Goal: Task Accomplishment & Management: Complete application form

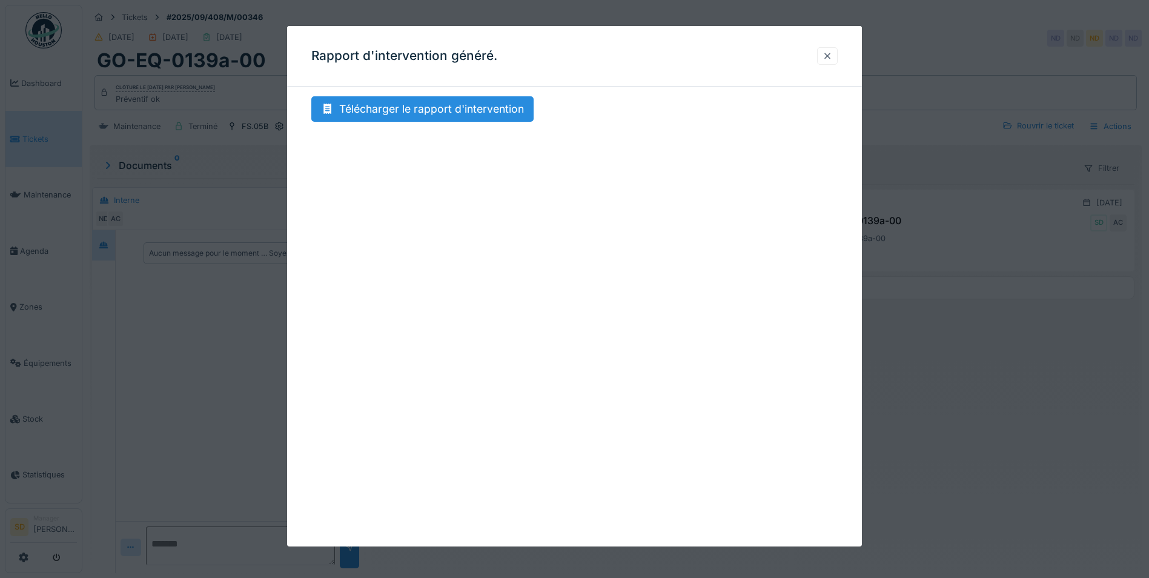
click at [829, 55] on div at bounding box center [827, 56] width 10 height 12
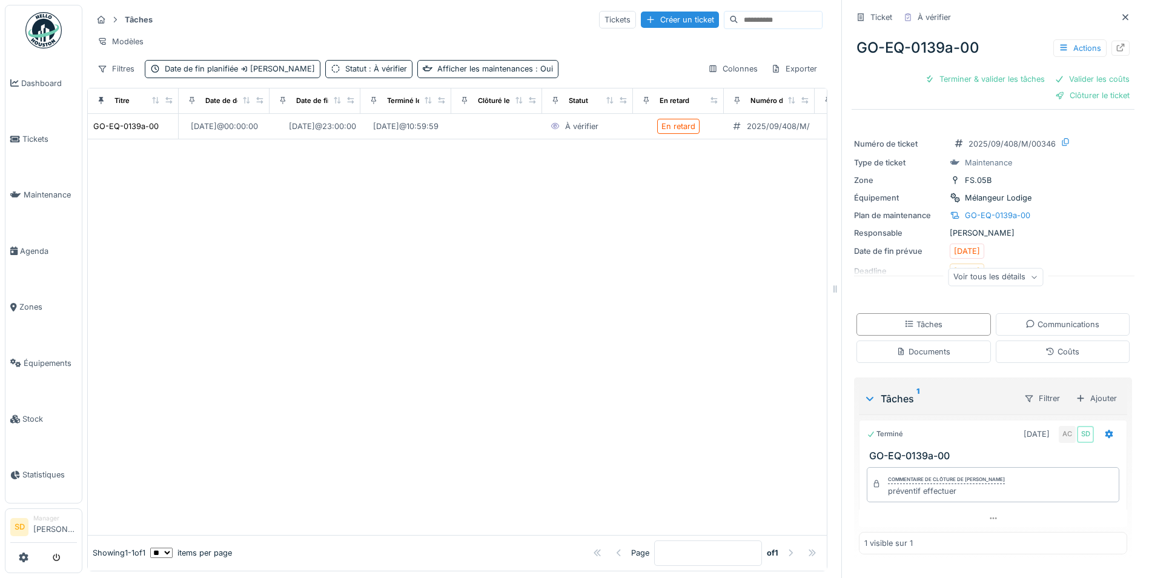
click at [47, 29] on img at bounding box center [43, 30] width 36 height 36
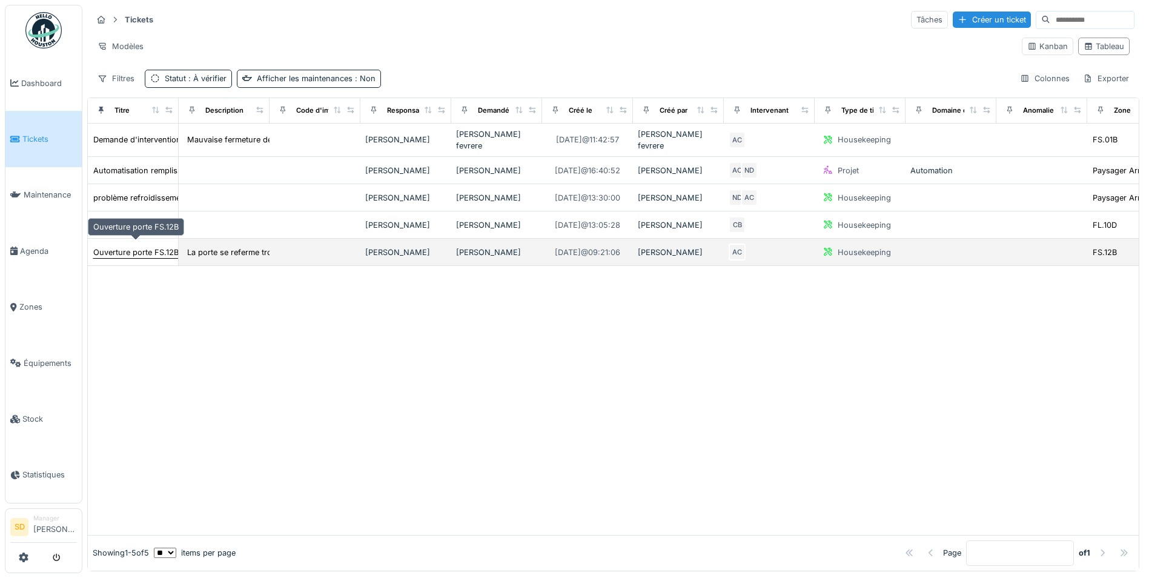
click at [150, 246] on div "Ouverture porte FS.12B" at bounding box center [135, 252] width 85 height 12
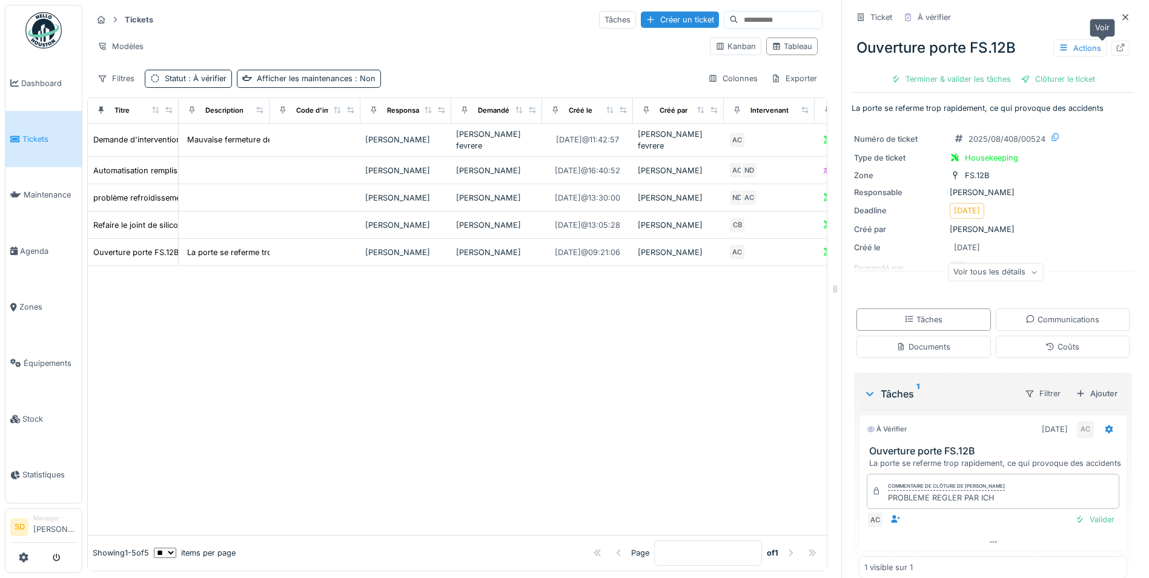
click at [1117, 46] on icon at bounding box center [1121, 48] width 8 height 8
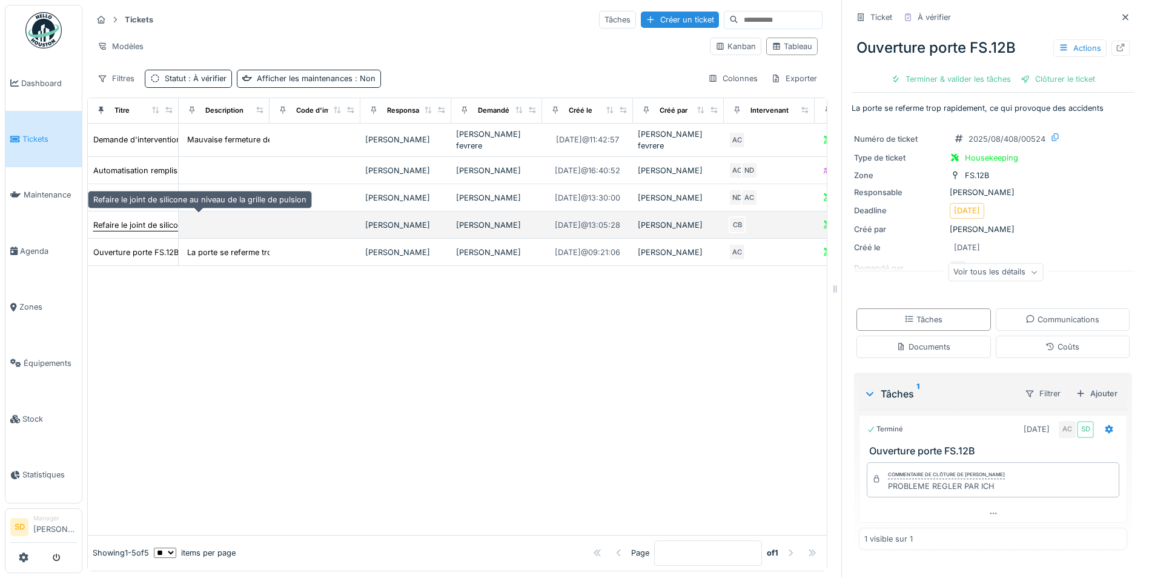
click at [158, 219] on div "Refaire le joint de silicone au niveau de la grille de pulsion" at bounding box center [199, 225] width 213 height 12
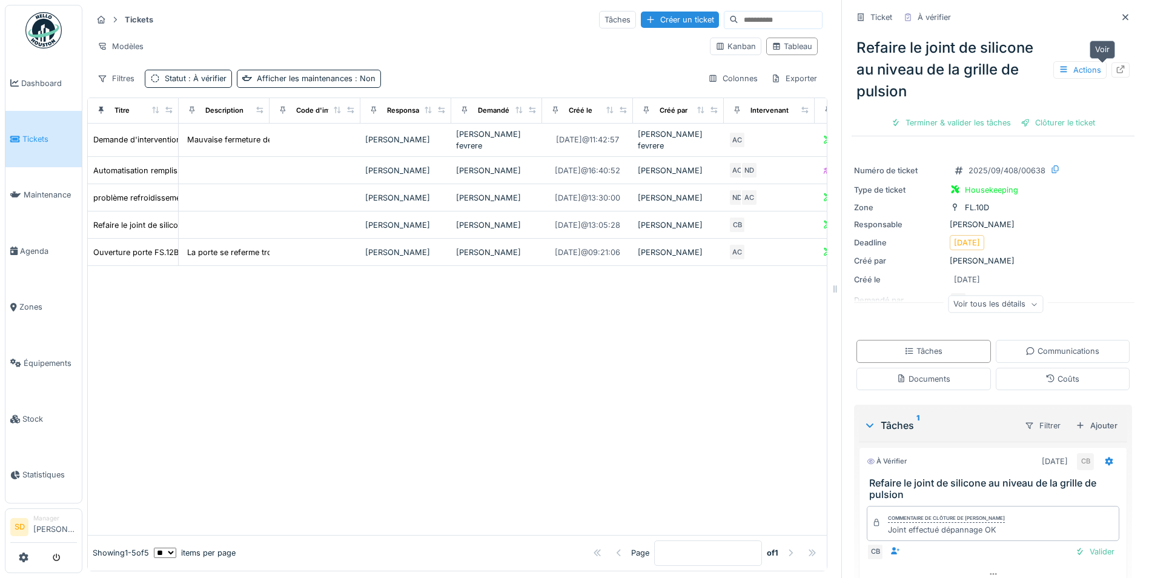
click at [1117, 71] on icon at bounding box center [1121, 69] width 8 height 8
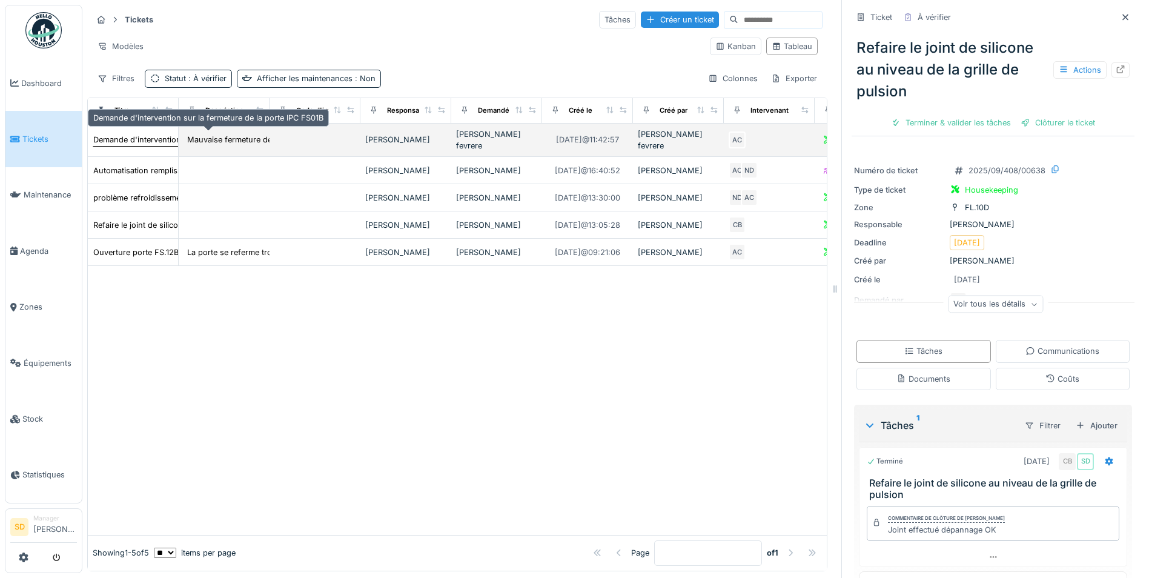
click at [141, 138] on div "Demande d'intervention sur la fermeture de la porte IPC FS01B" at bounding box center [208, 140] width 230 height 12
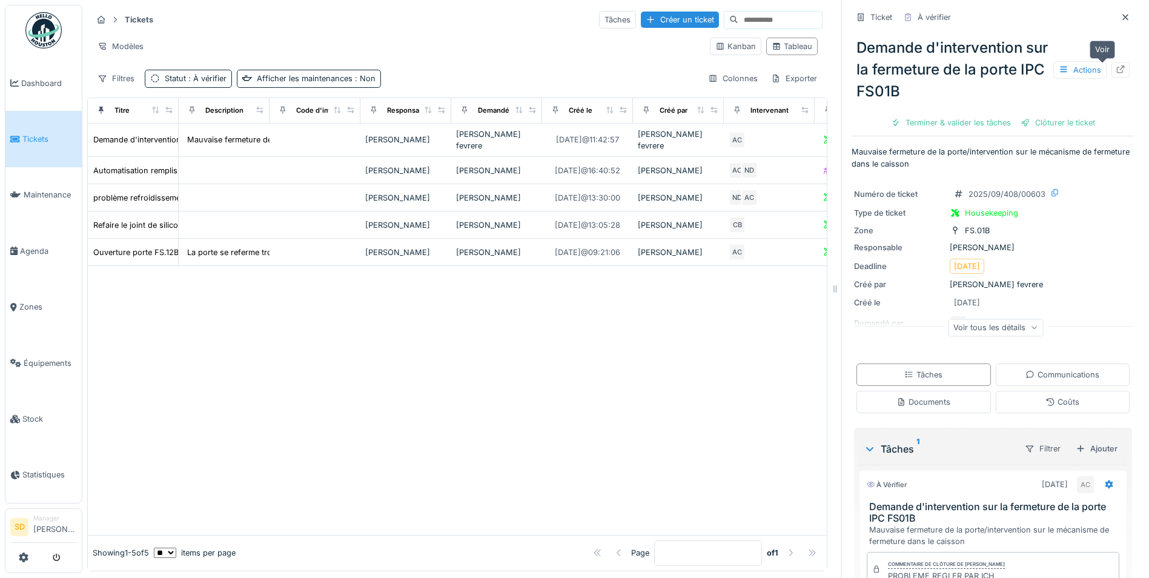
click at [1115, 68] on icon at bounding box center [1120, 69] width 10 height 8
click at [48, 27] on img at bounding box center [43, 30] width 36 height 36
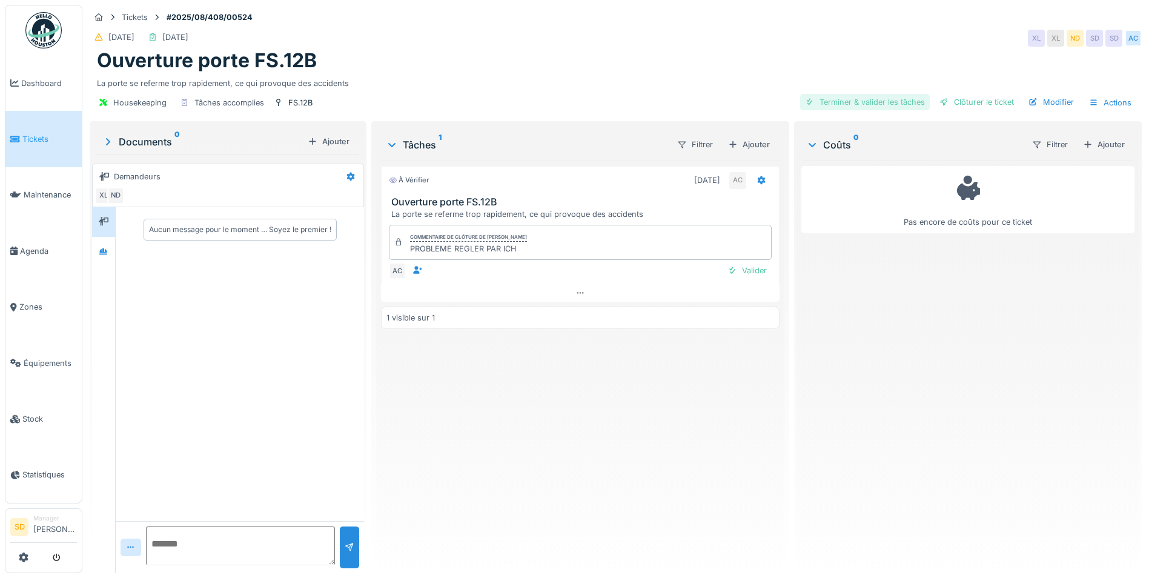
click at [839, 105] on div "Terminer & valider les tâches" at bounding box center [865, 102] width 130 height 16
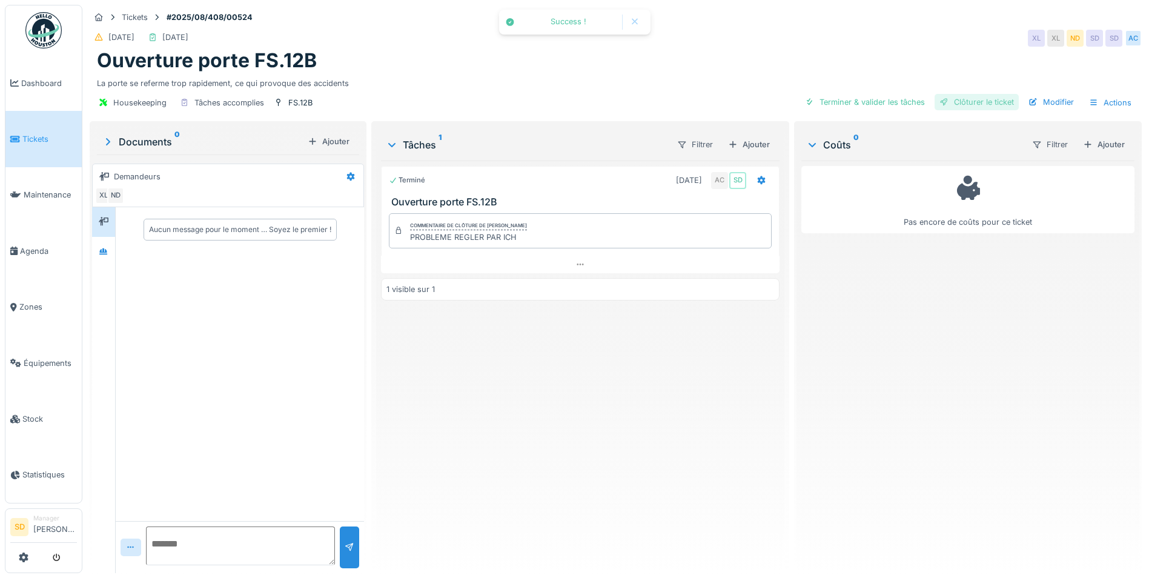
click at [974, 107] on div "Clôturer le ticket" at bounding box center [976, 102] width 84 height 16
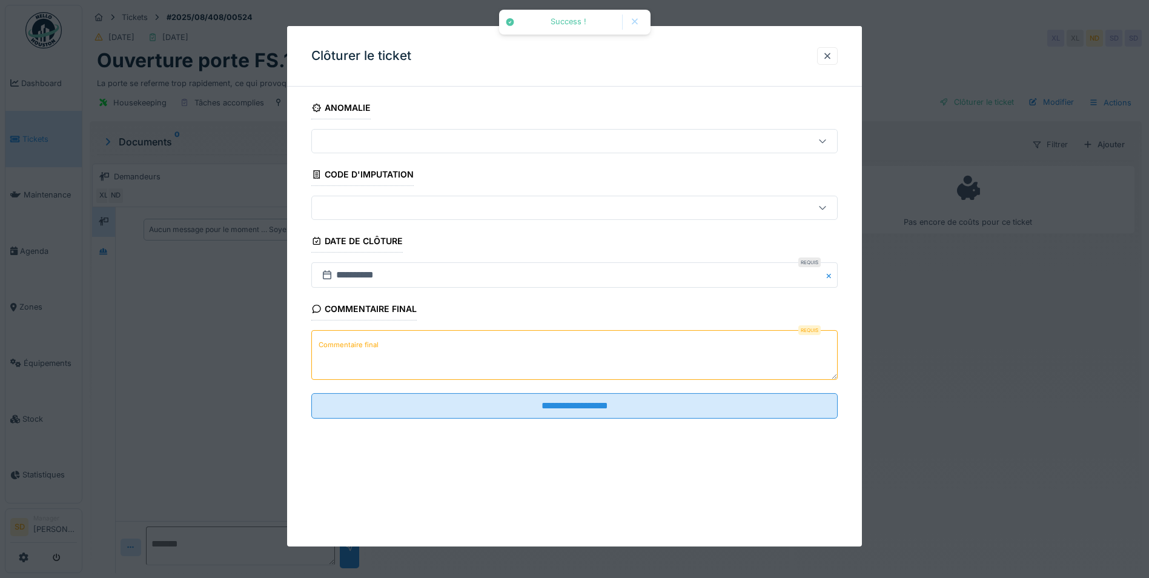
click at [495, 366] on textarea "Commentaire final" at bounding box center [574, 355] width 526 height 50
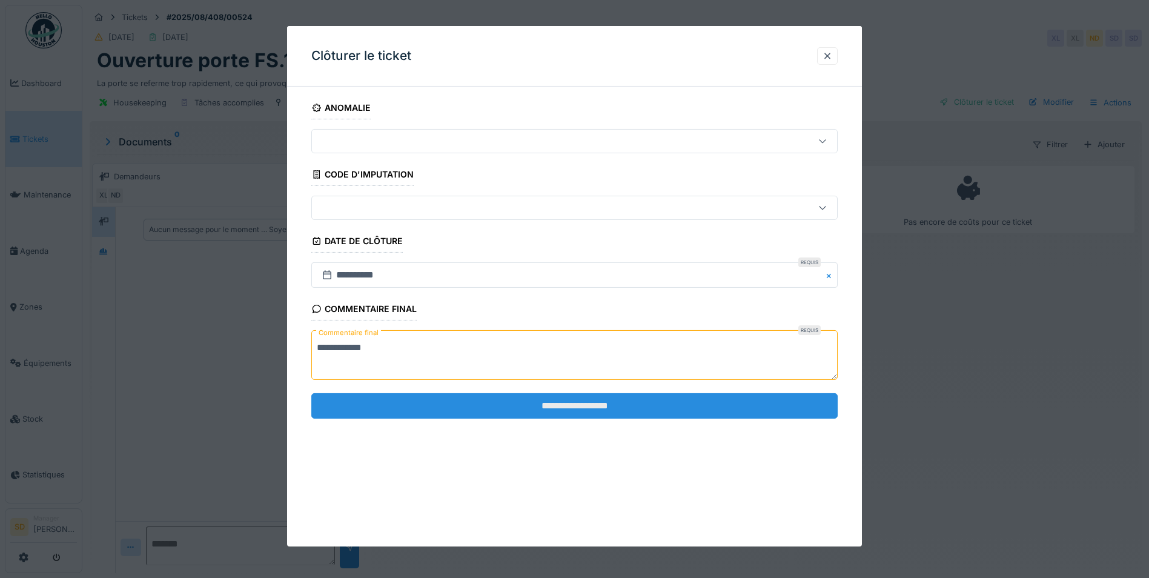
type textarea "**********"
click at [549, 403] on input "**********" at bounding box center [574, 405] width 526 height 25
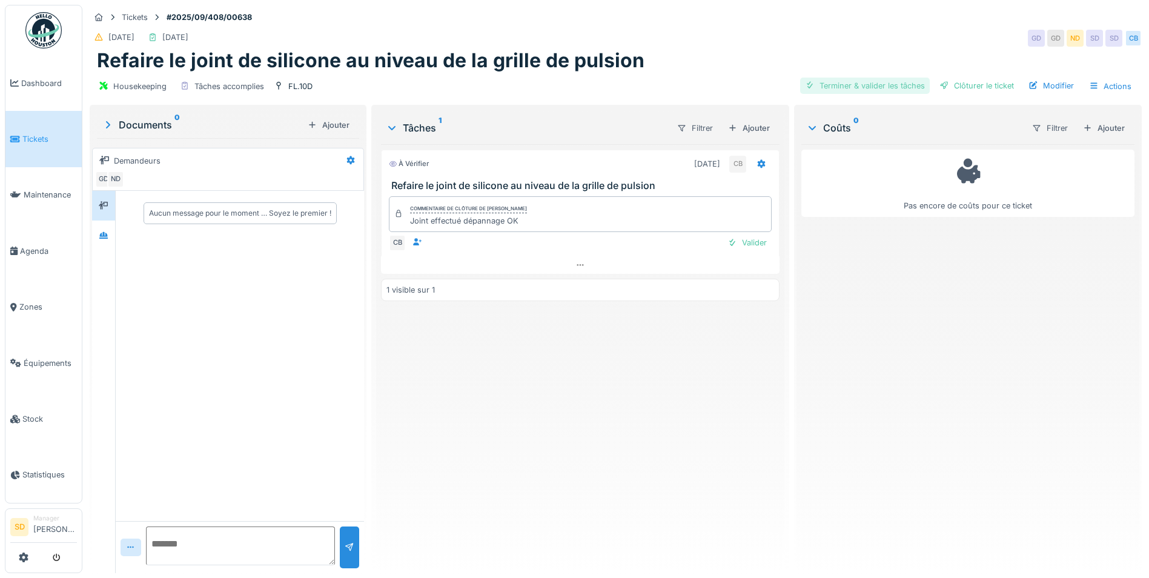
click at [842, 84] on div "Terminer & valider les tâches" at bounding box center [865, 86] width 130 height 16
click at [983, 85] on div "Clôturer le ticket" at bounding box center [976, 86] width 84 height 16
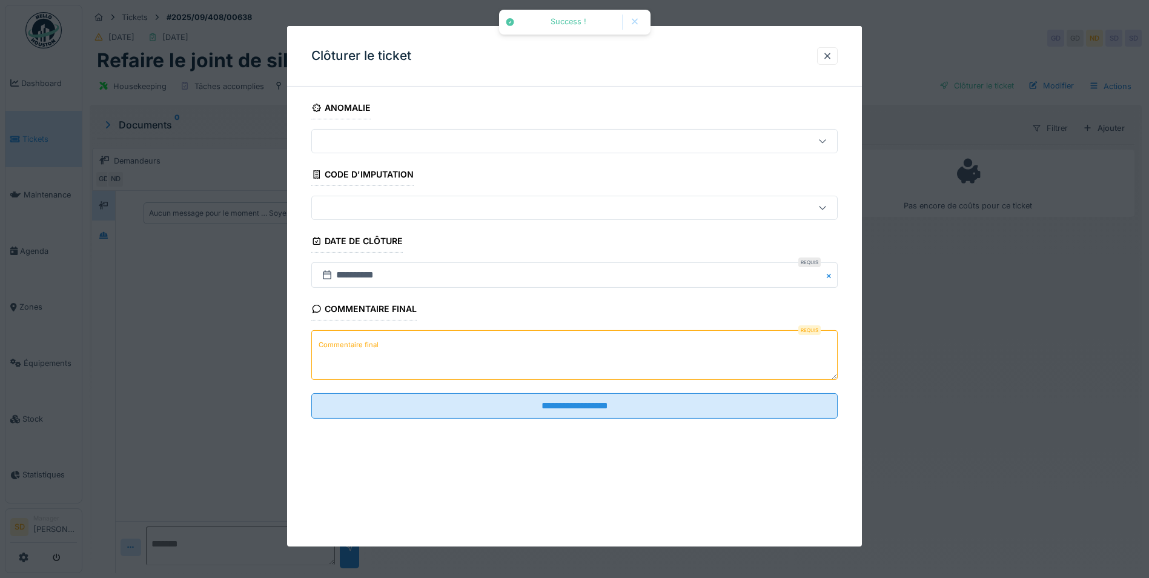
click at [484, 340] on textarea "Commentaire final" at bounding box center [574, 355] width 526 height 50
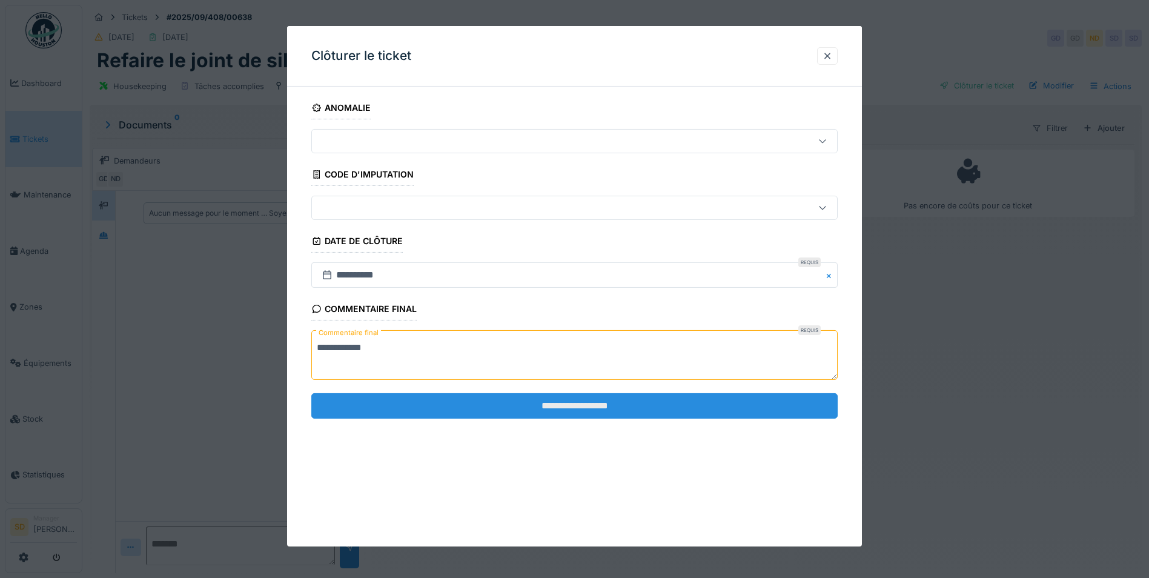
type textarea "**********"
click at [546, 401] on input "**********" at bounding box center [574, 405] width 526 height 25
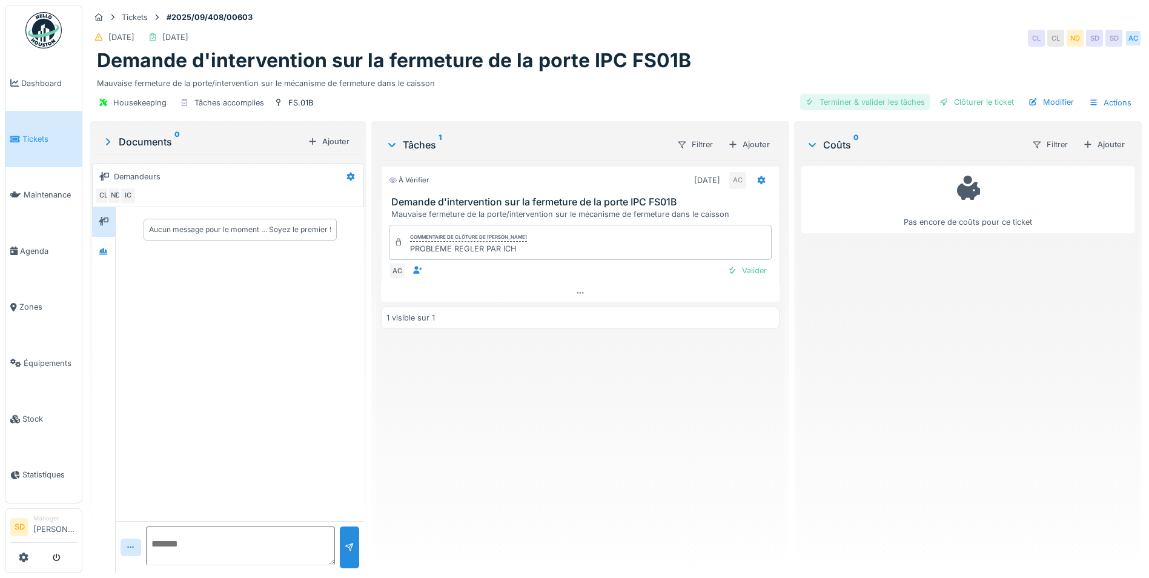
click at [844, 104] on div "Terminer & valider les tâches" at bounding box center [865, 102] width 130 height 16
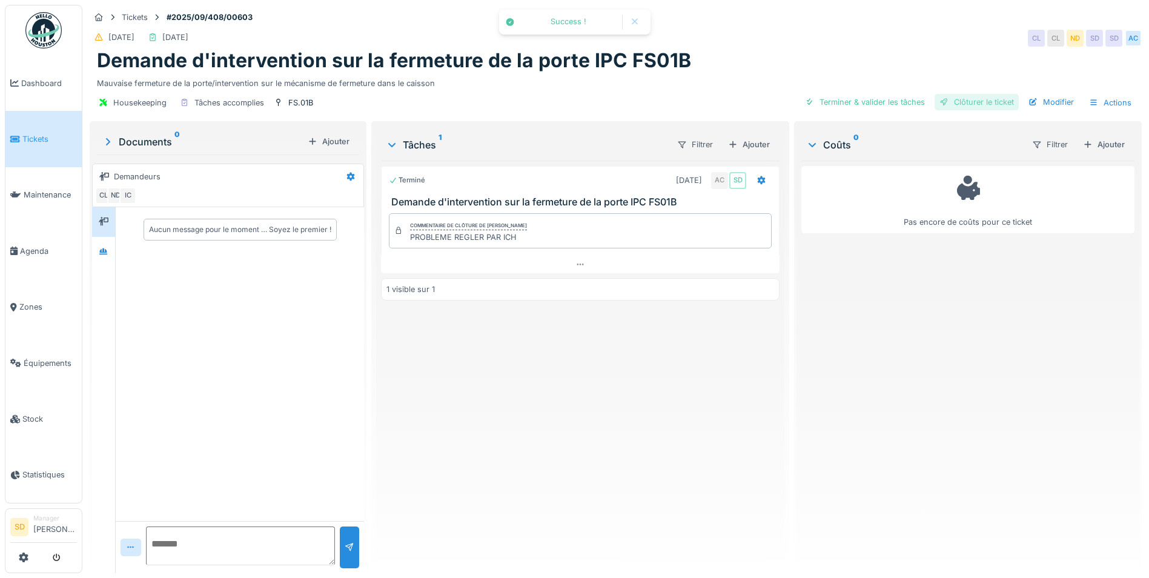
click at [965, 105] on div "Clôturer le ticket" at bounding box center [976, 102] width 84 height 16
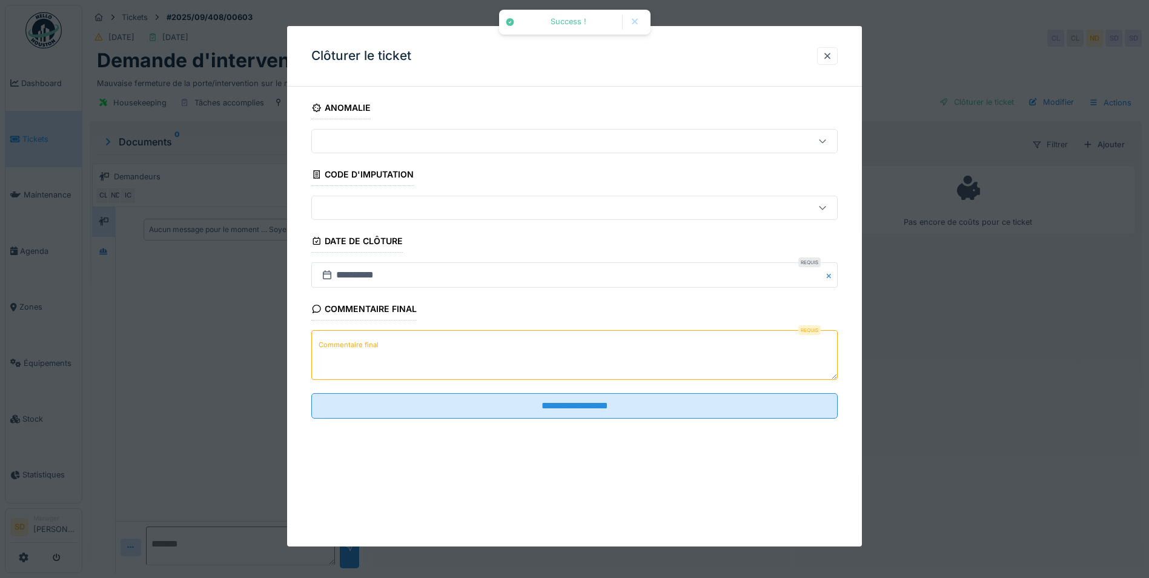
click at [537, 349] on textarea "Commentaire final" at bounding box center [574, 355] width 526 height 50
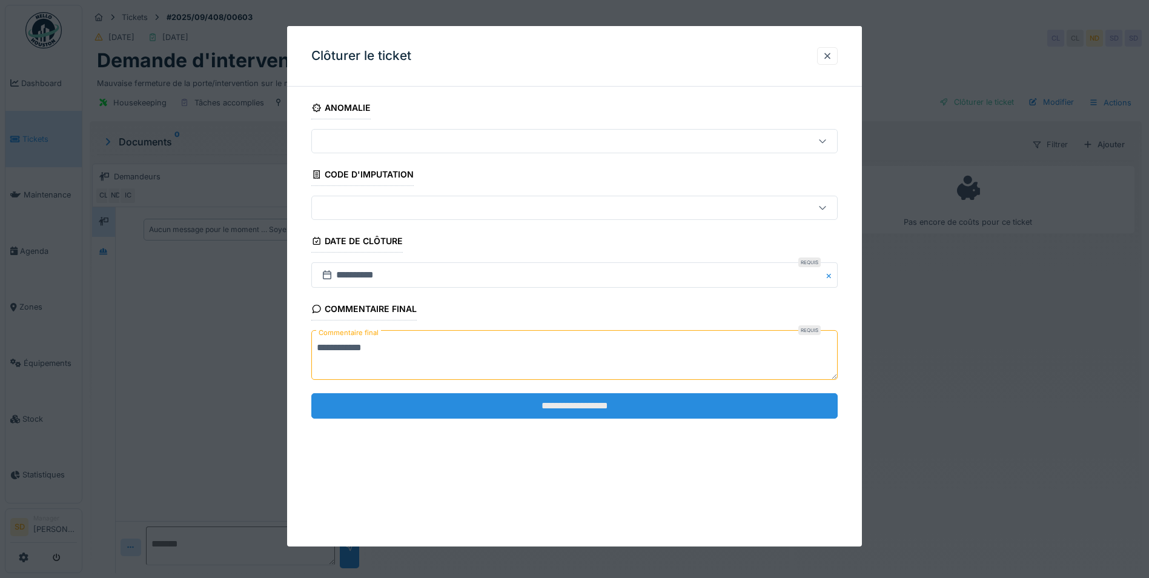
type textarea "**********"
click at [568, 405] on input "**********" at bounding box center [574, 405] width 526 height 25
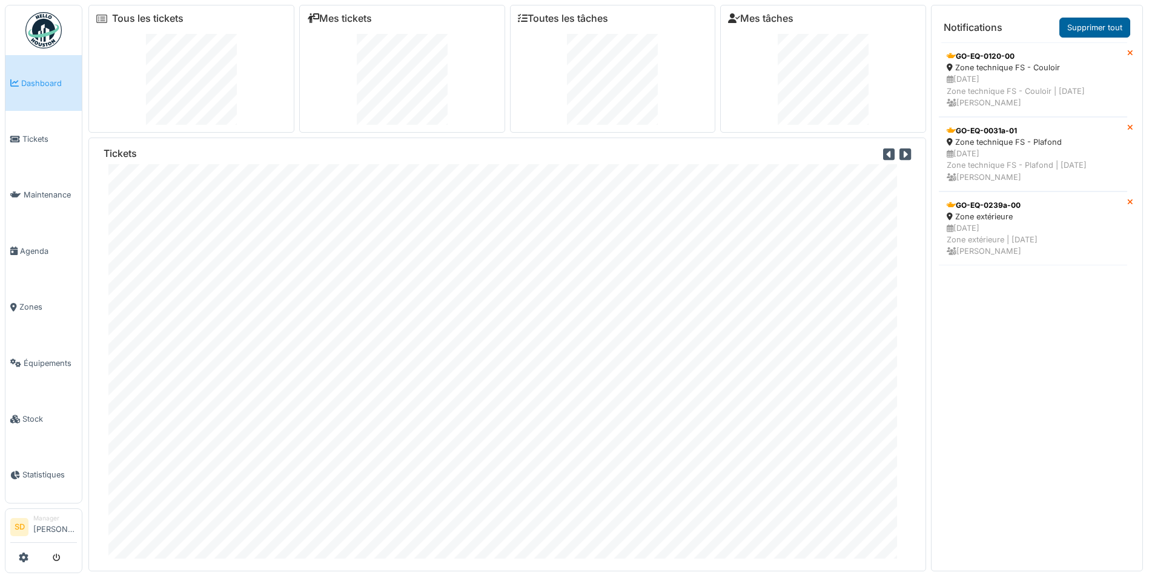
click at [1084, 27] on link "Supprimer tout" at bounding box center [1094, 28] width 71 height 20
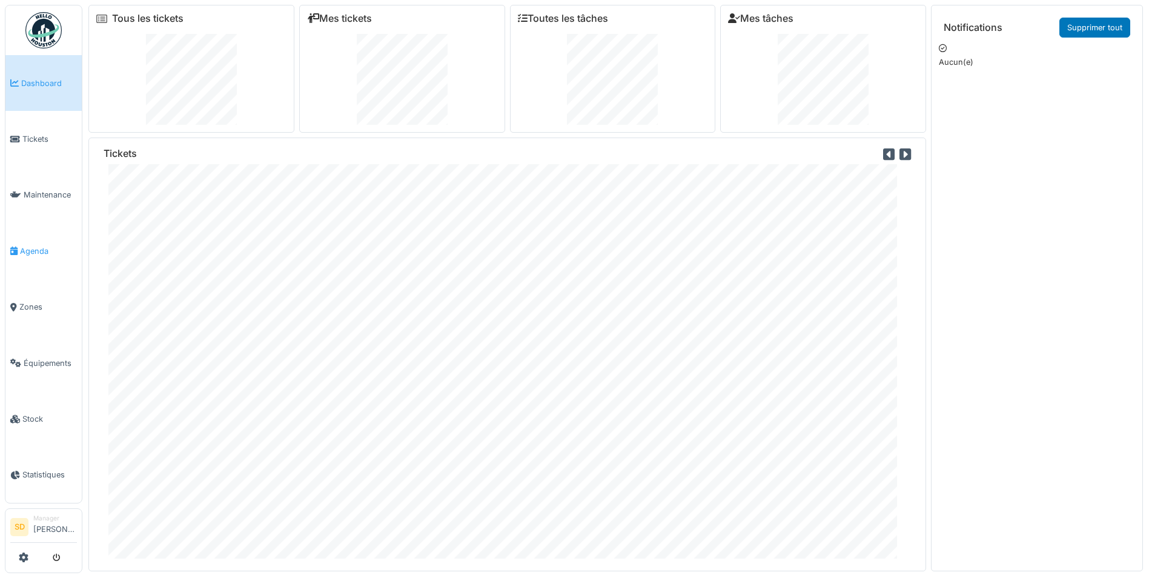
click at [22, 245] on span "Agenda" at bounding box center [48, 251] width 57 height 12
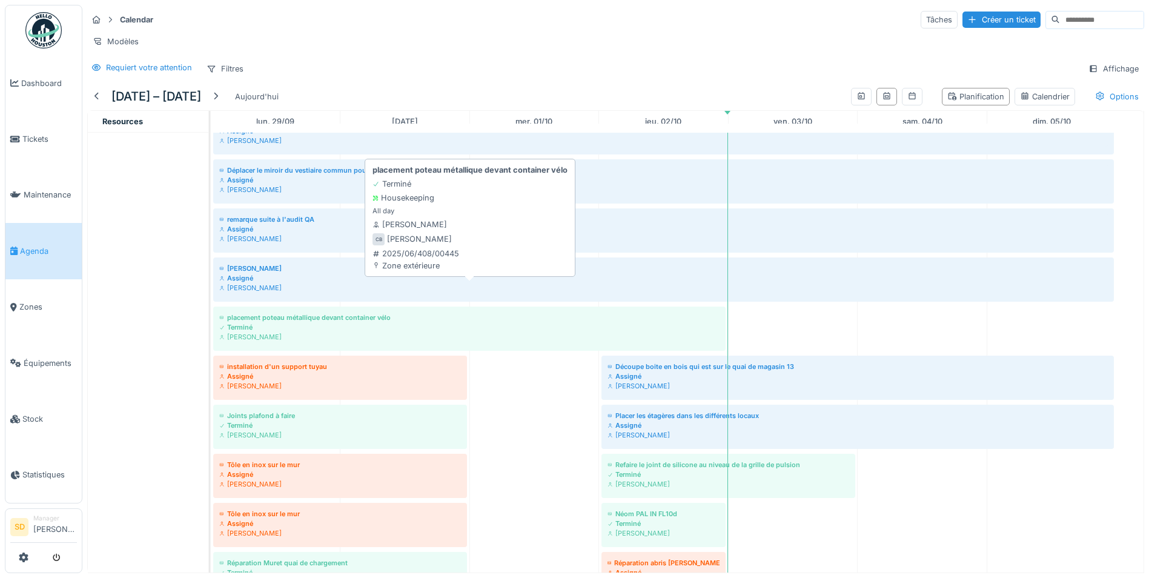
scroll to position [487, 0]
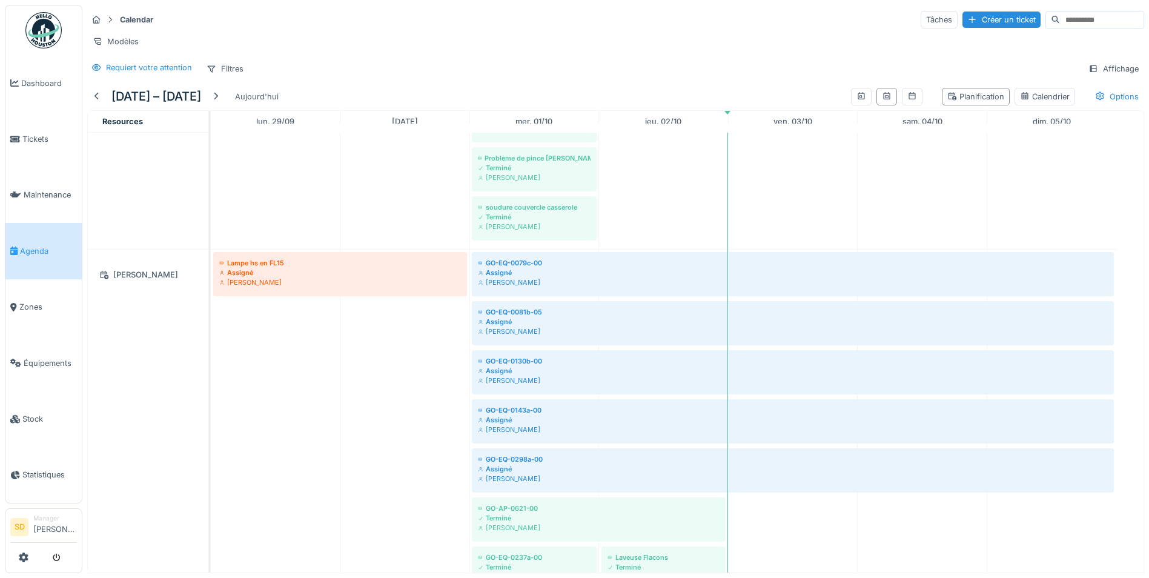
click at [51, 29] on img at bounding box center [43, 30] width 36 height 36
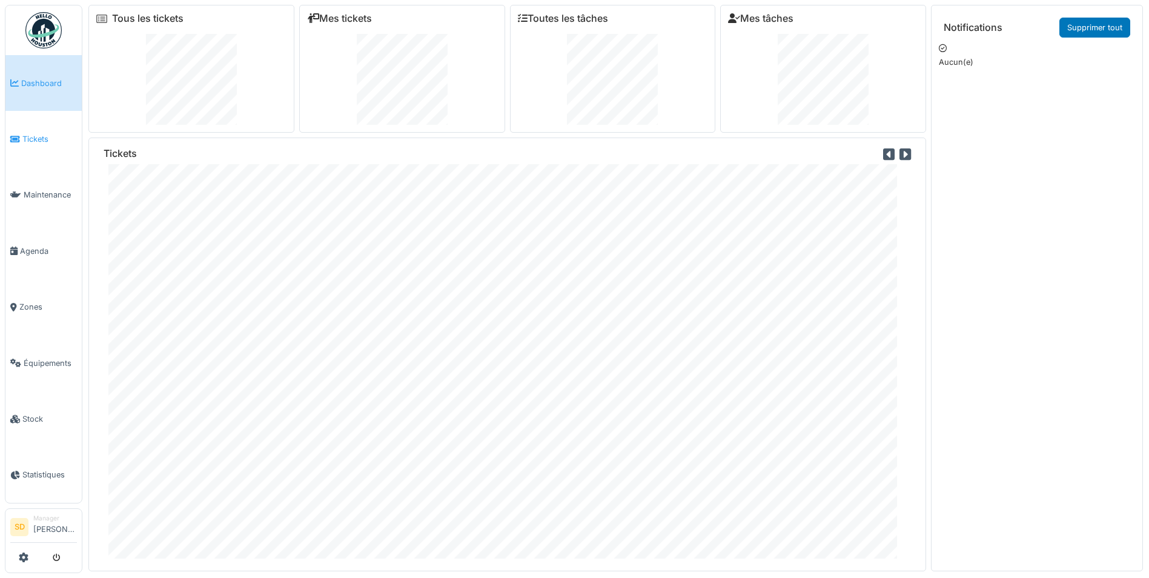
click at [30, 137] on span "Tickets" at bounding box center [49, 139] width 55 height 12
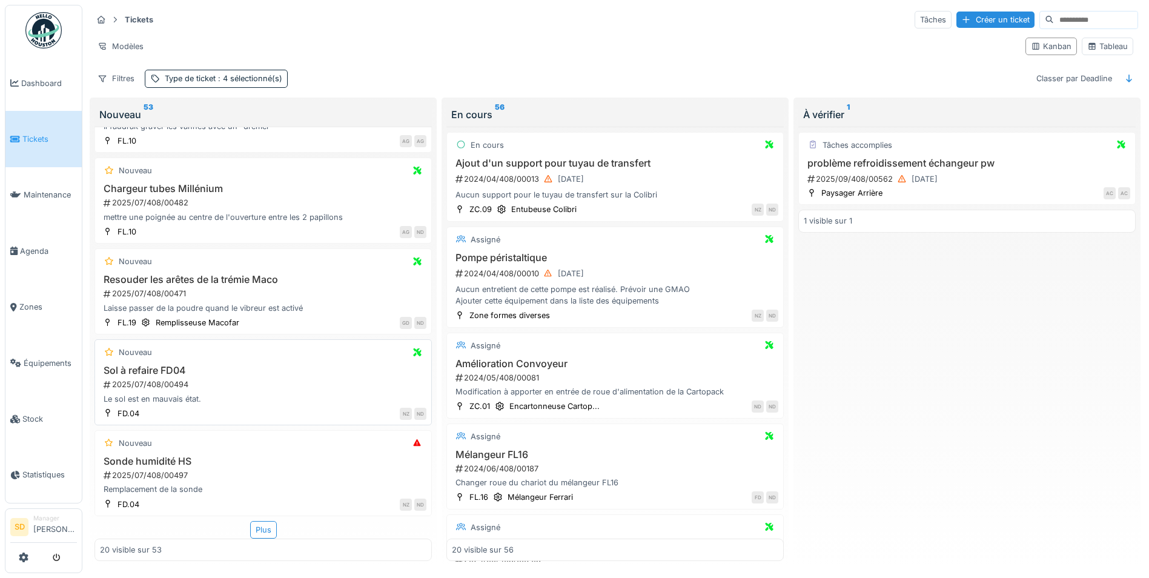
scroll to position [1533, 0]
click at [262, 530] on div "Plus" at bounding box center [263, 530] width 27 height 18
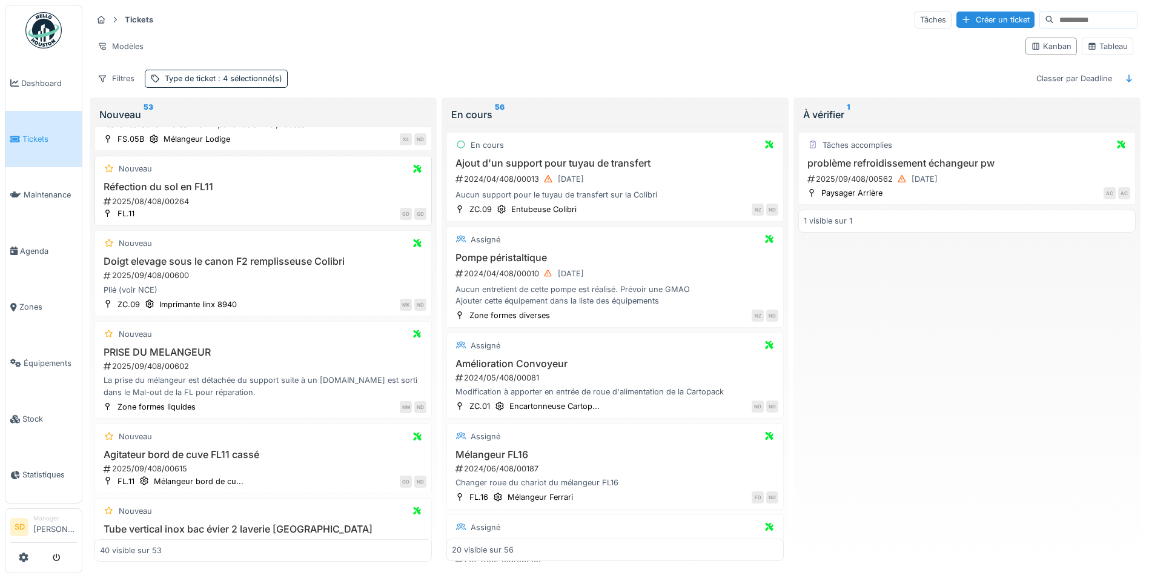
scroll to position [2926, 0]
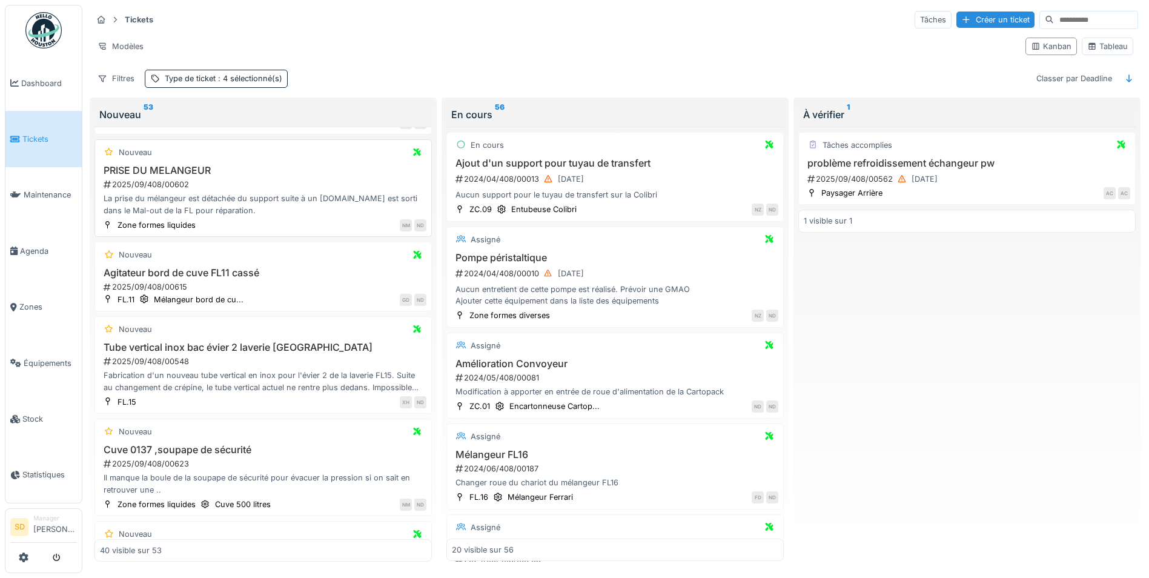
click at [145, 176] on h3 "PRISE DU MELANGEUR" at bounding box center [263, 171] width 326 height 12
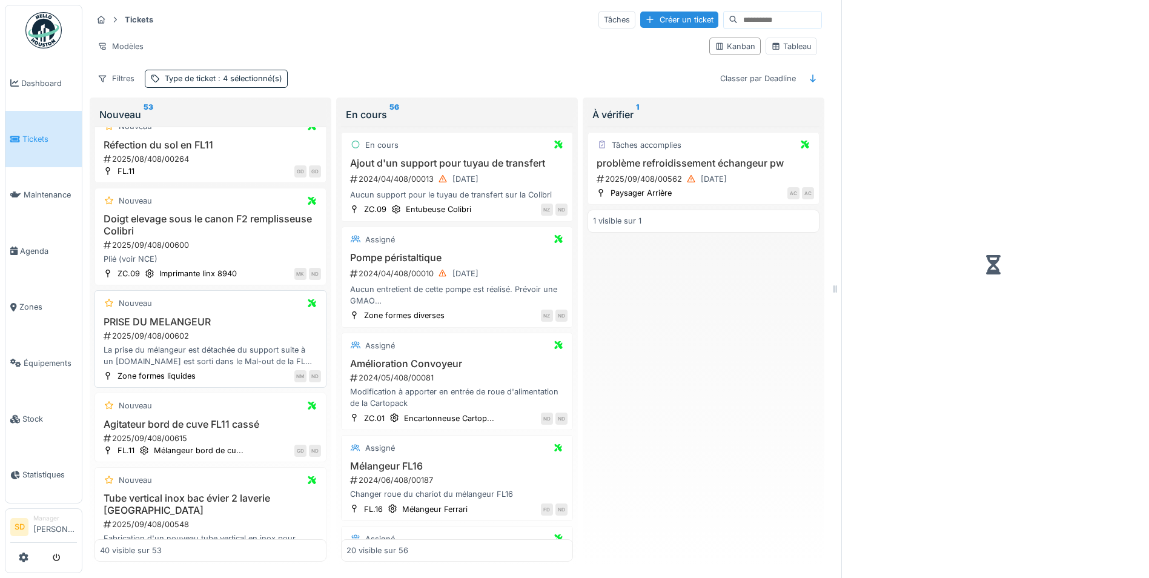
scroll to position [3066, 0]
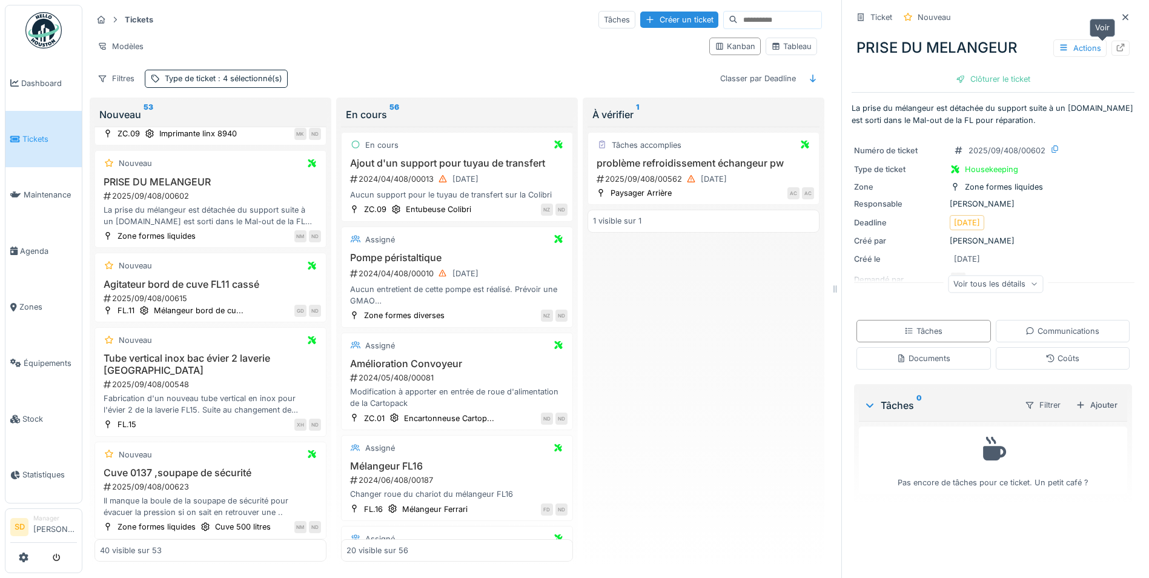
click at [1111, 48] on div at bounding box center [1120, 48] width 18 height 15
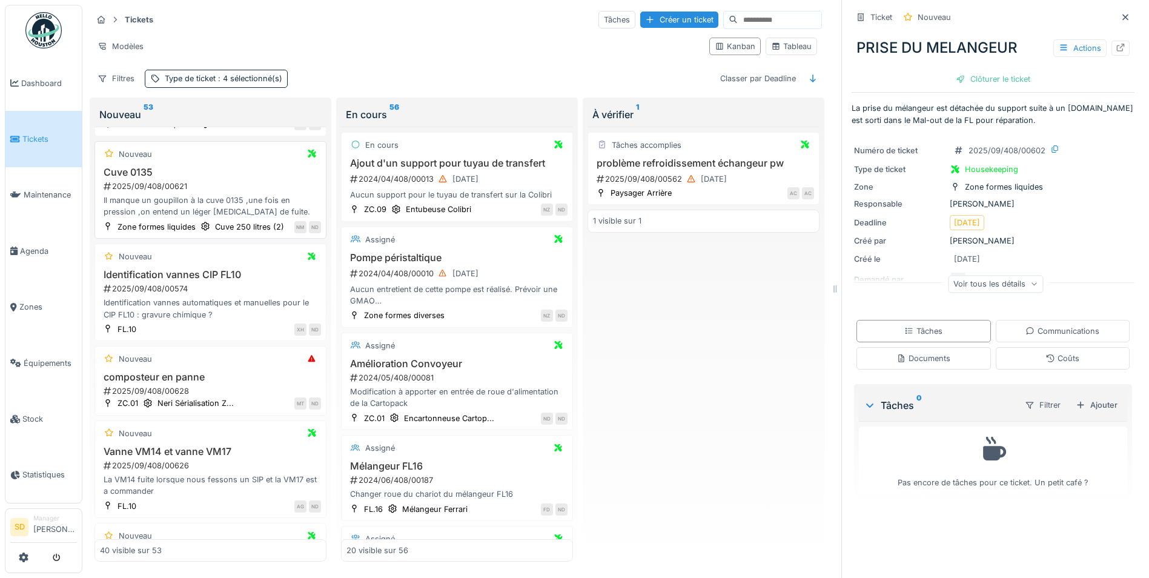
scroll to position [3490, 0]
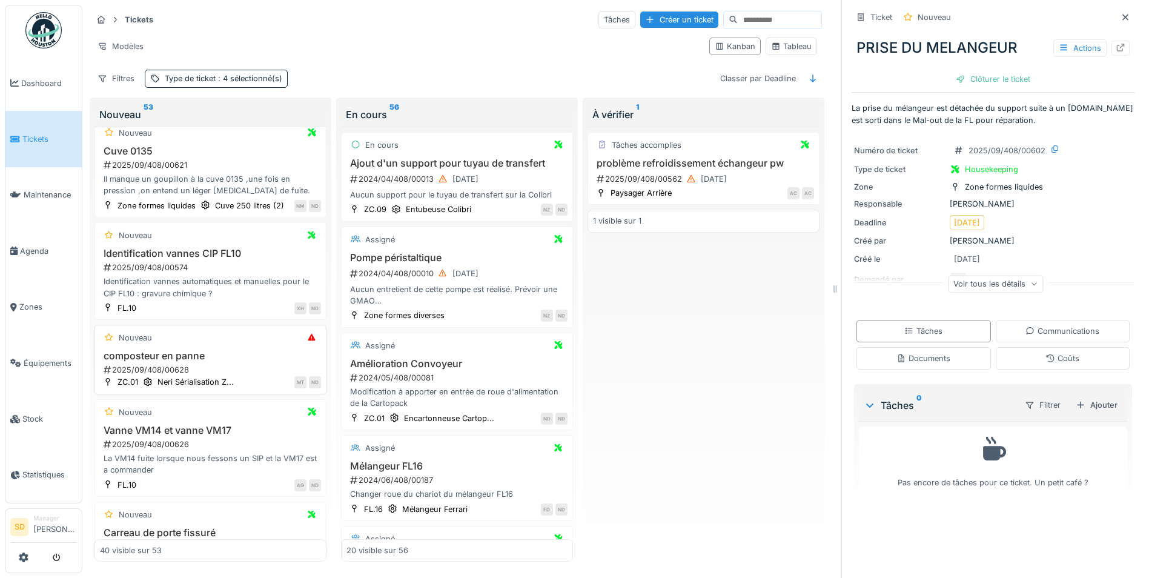
click at [183, 362] on h3 "composteur en panne" at bounding box center [210, 356] width 221 height 12
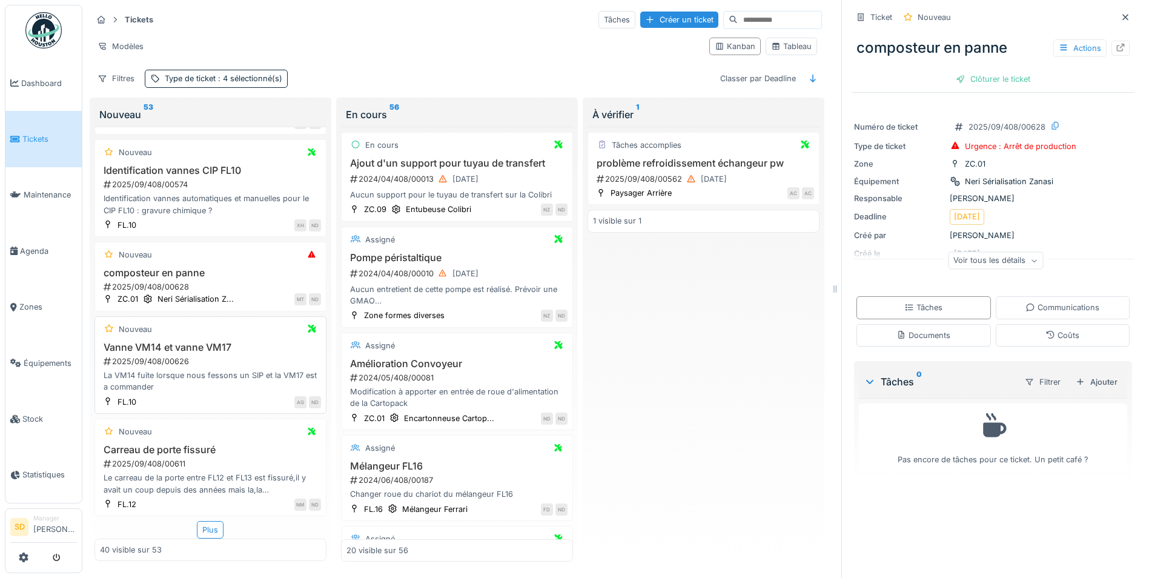
scroll to position [9, 0]
click at [197, 521] on div "Plus" at bounding box center [210, 530] width 27 height 18
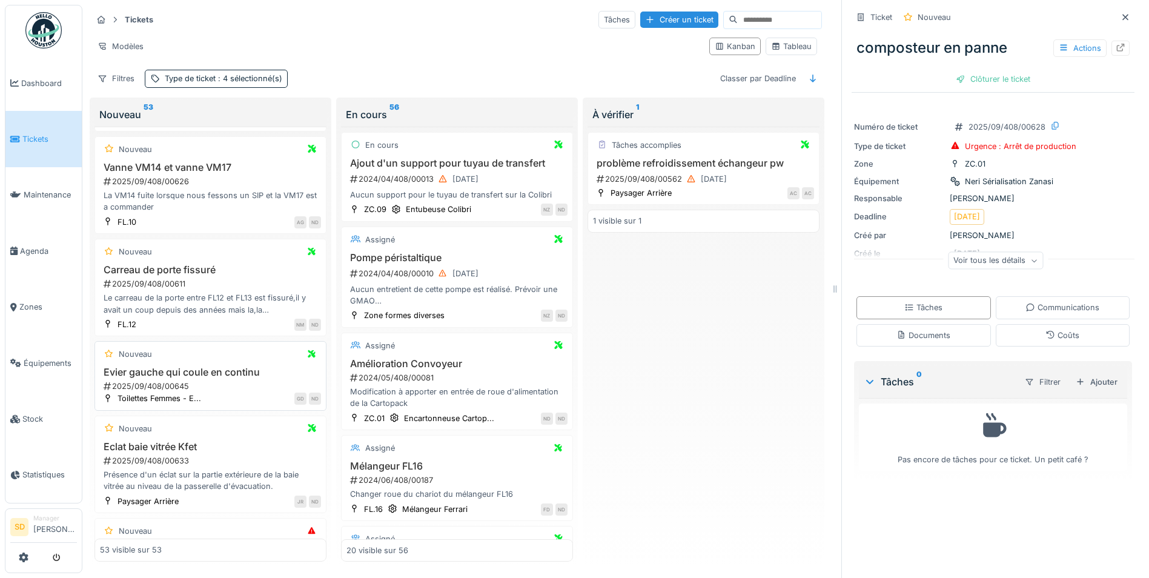
scroll to position [3770, 0]
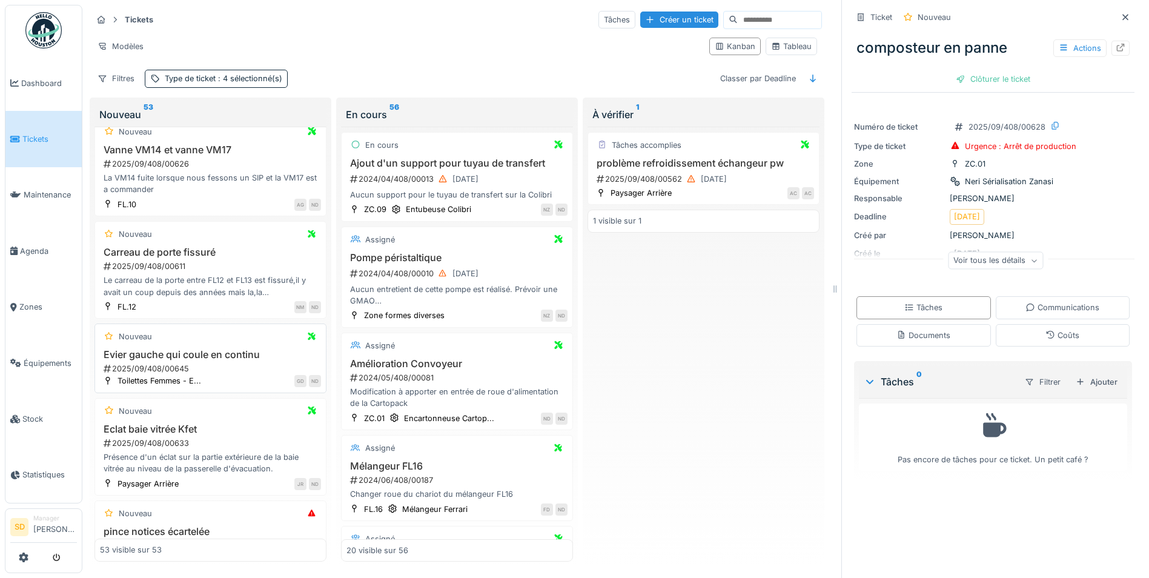
click at [211, 360] on h3 "Evier gauche qui coule en continu" at bounding box center [210, 355] width 221 height 12
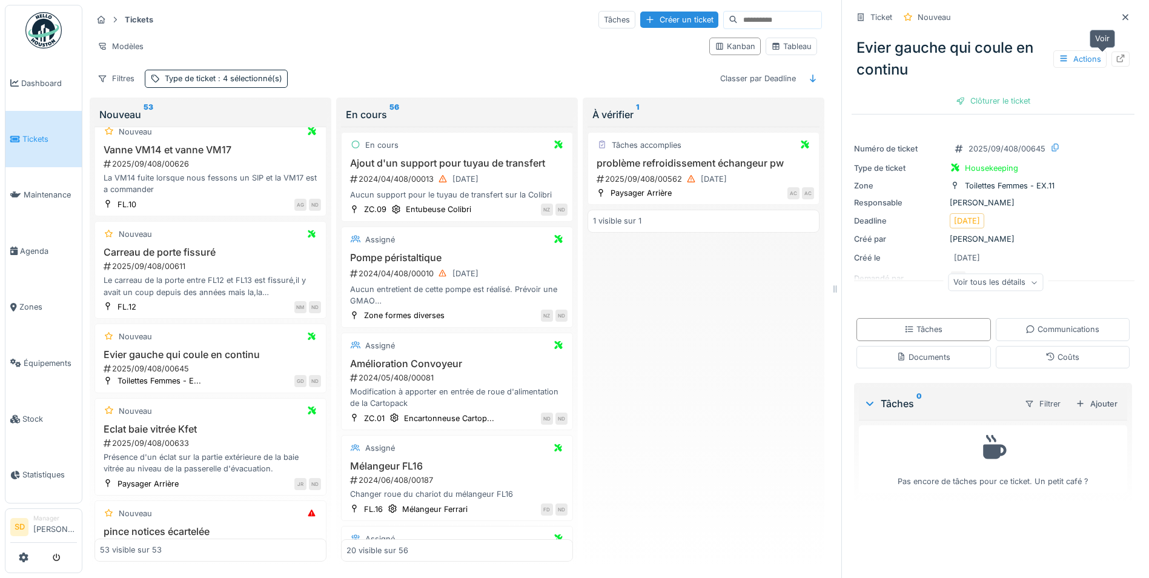
click at [1117, 55] on icon at bounding box center [1121, 59] width 8 height 8
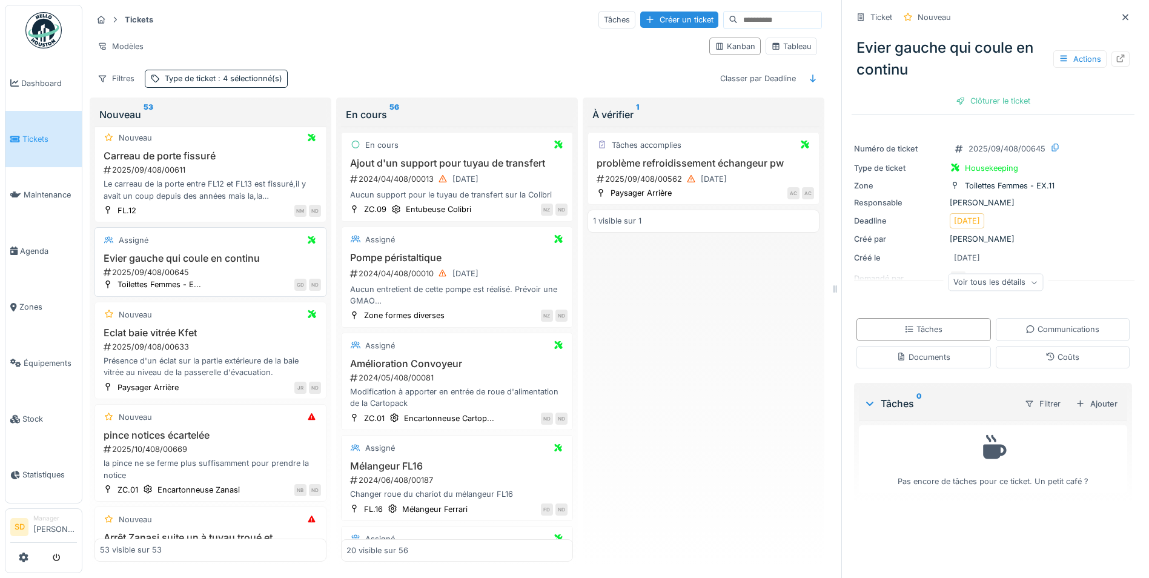
scroll to position [3891, 0]
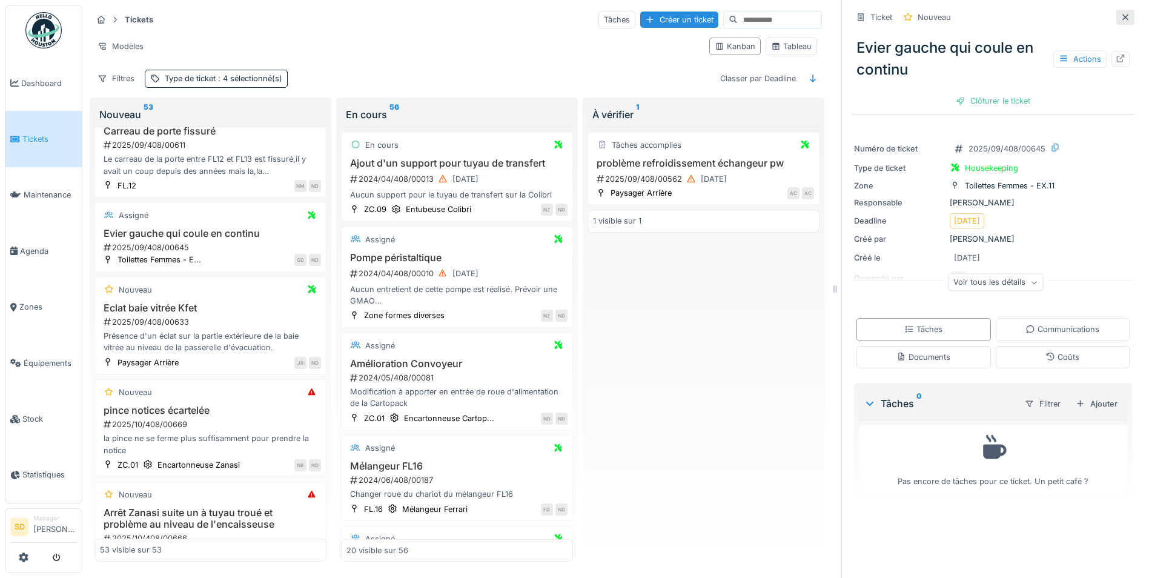
click at [1120, 13] on icon at bounding box center [1125, 17] width 10 height 8
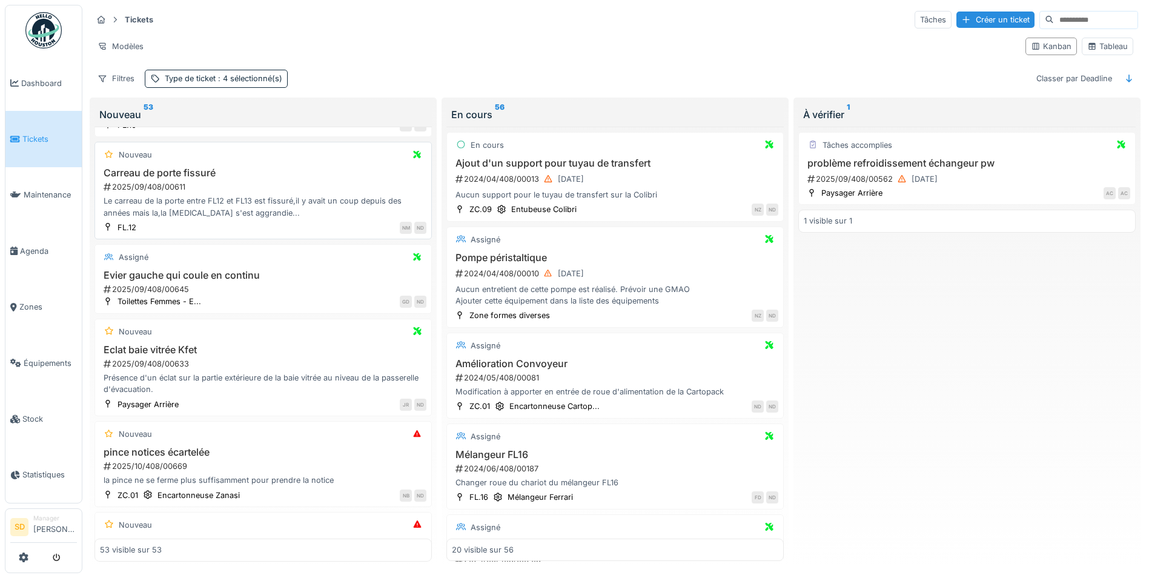
scroll to position [3785, 0]
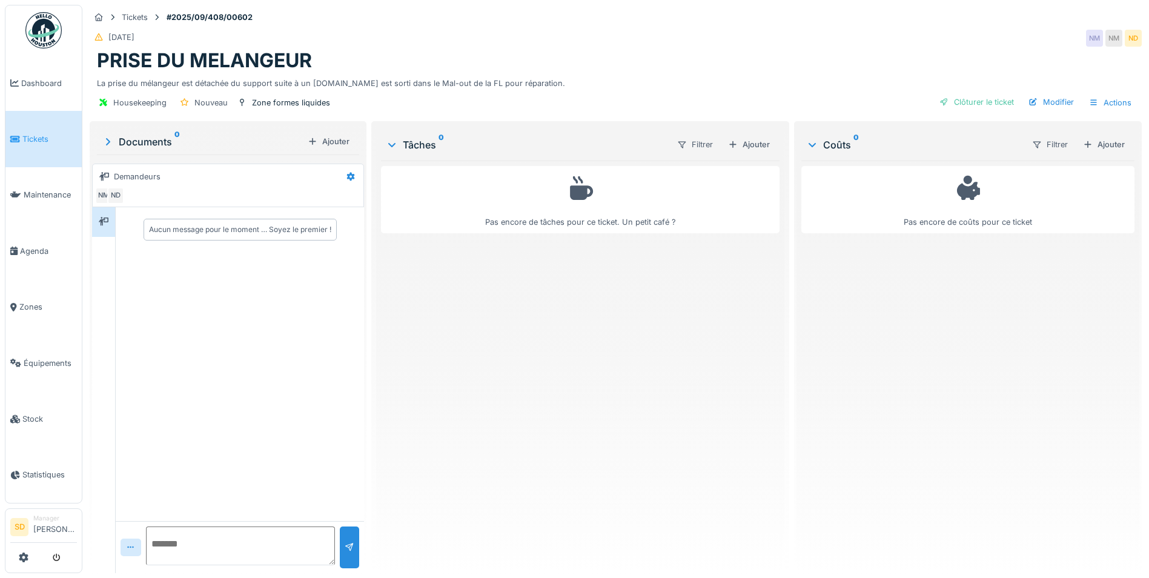
click at [187, 548] on textarea at bounding box center [240, 545] width 189 height 39
type textarea "**********"
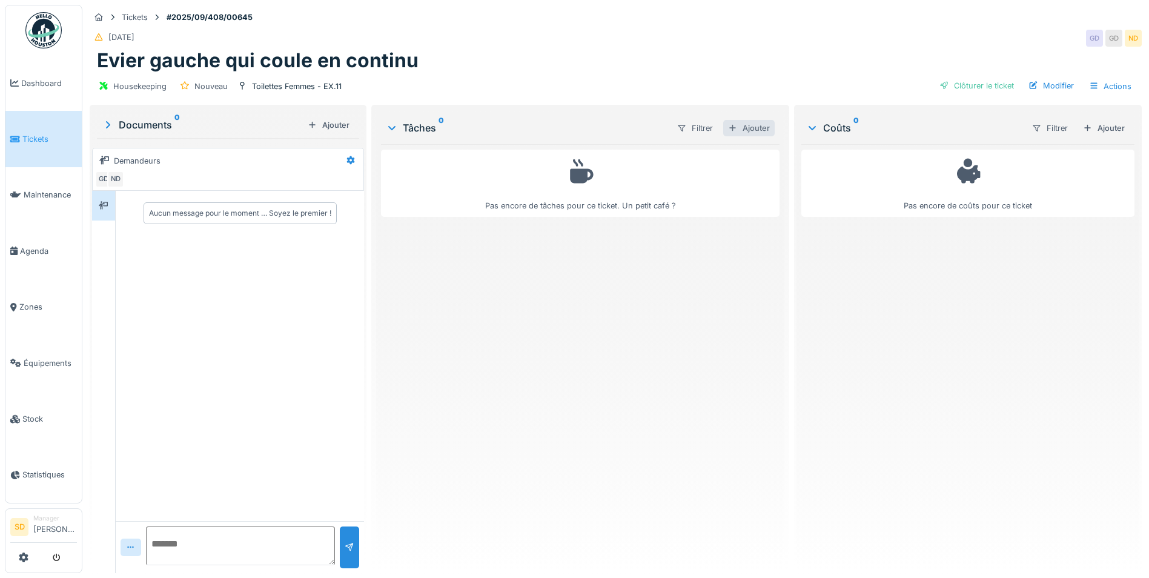
click at [748, 127] on div "Ajouter" at bounding box center [748, 128] width 51 height 16
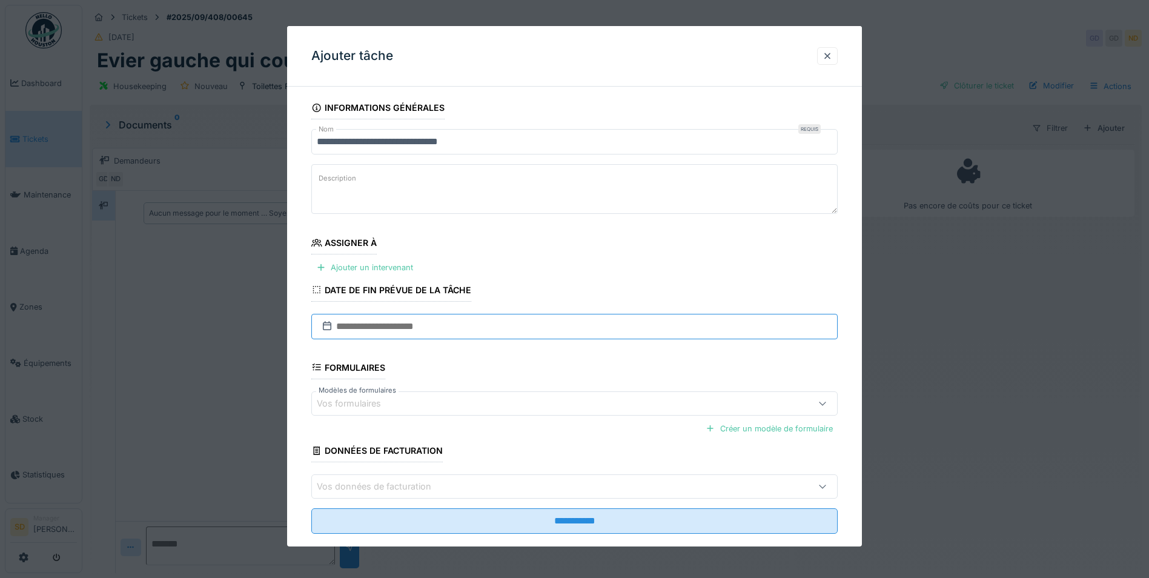
click at [380, 323] on input "text" at bounding box center [574, 326] width 526 height 25
click at [365, 265] on div "Ajouter un intervenant" at bounding box center [364, 267] width 107 height 16
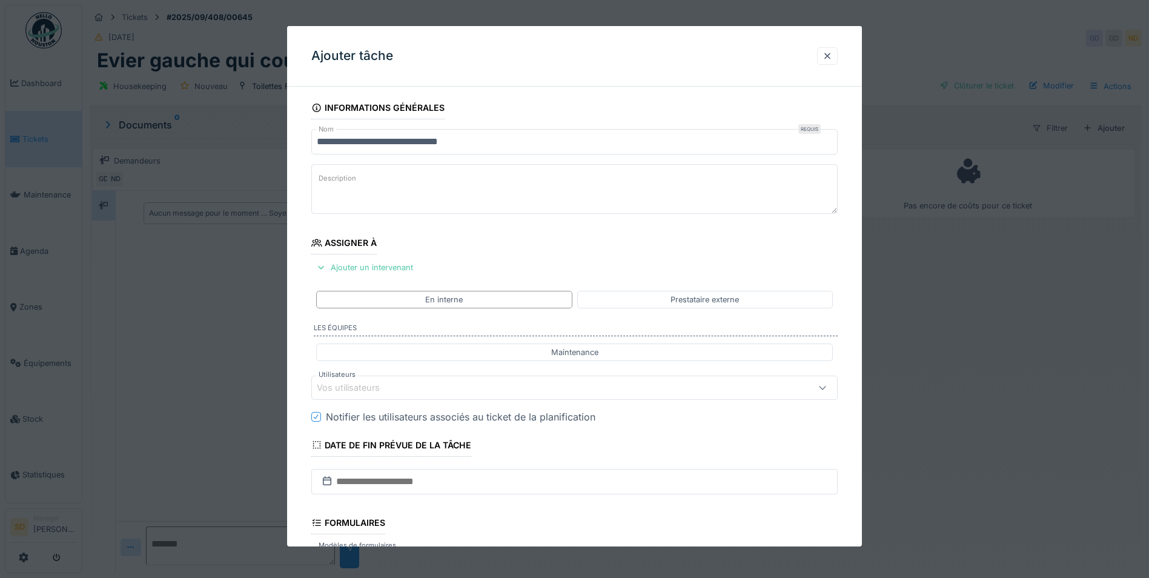
click at [378, 395] on div "Vos utilisateurs" at bounding box center [574, 387] width 526 height 24
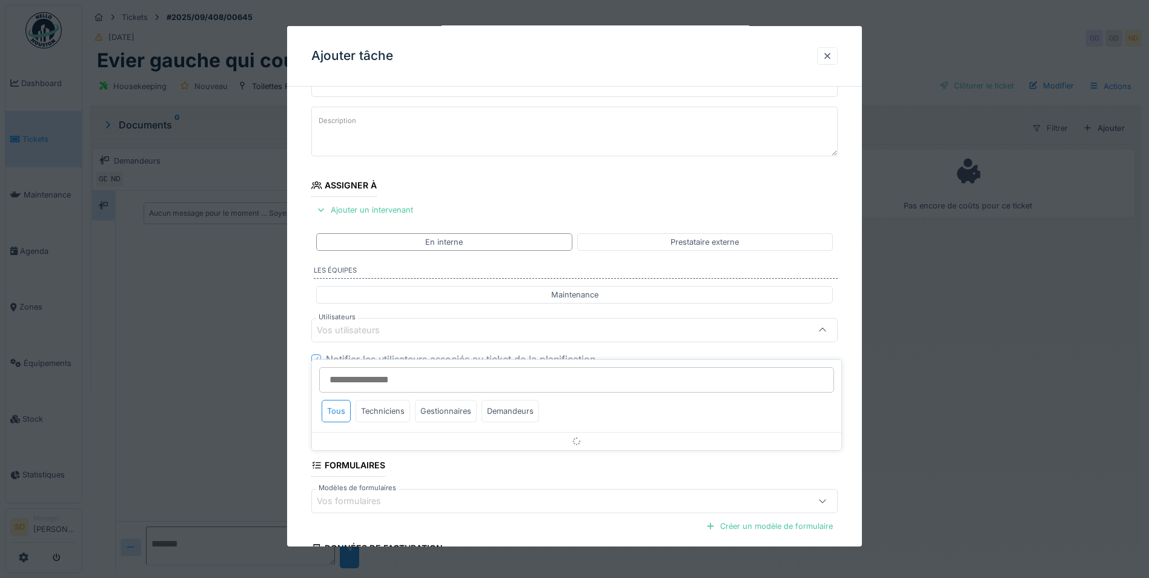
scroll to position [101, 0]
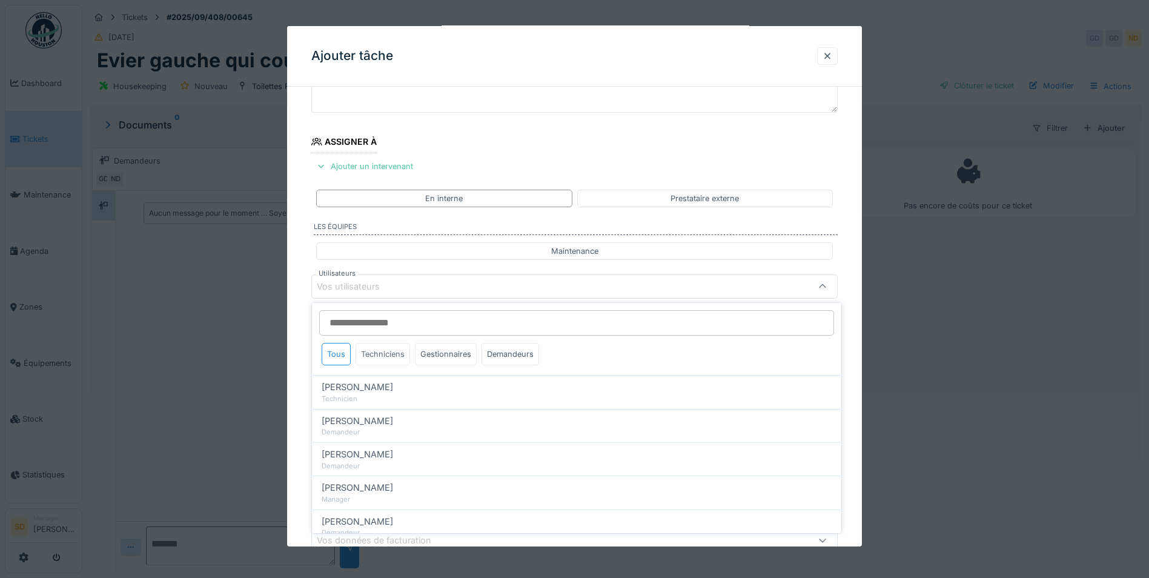
click at [389, 360] on div "Techniciens" at bounding box center [382, 354] width 55 height 22
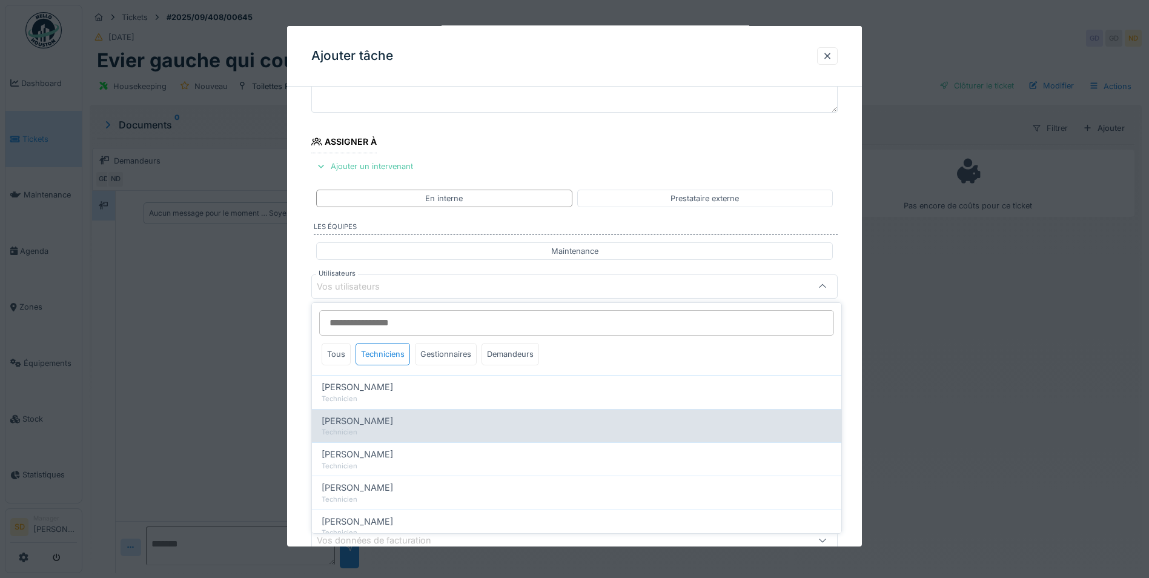
click at [368, 425] on span "[PERSON_NAME]" at bounding box center [357, 420] width 71 height 13
type input "****"
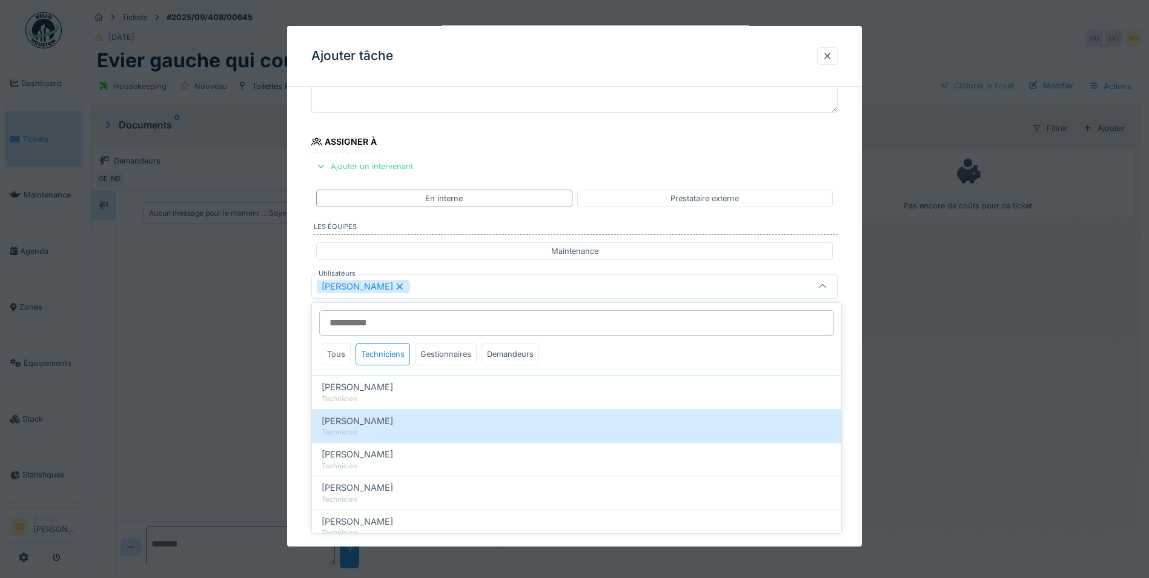
click at [298, 328] on div "**********" at bounding box center [574, 331] width 575 height 673
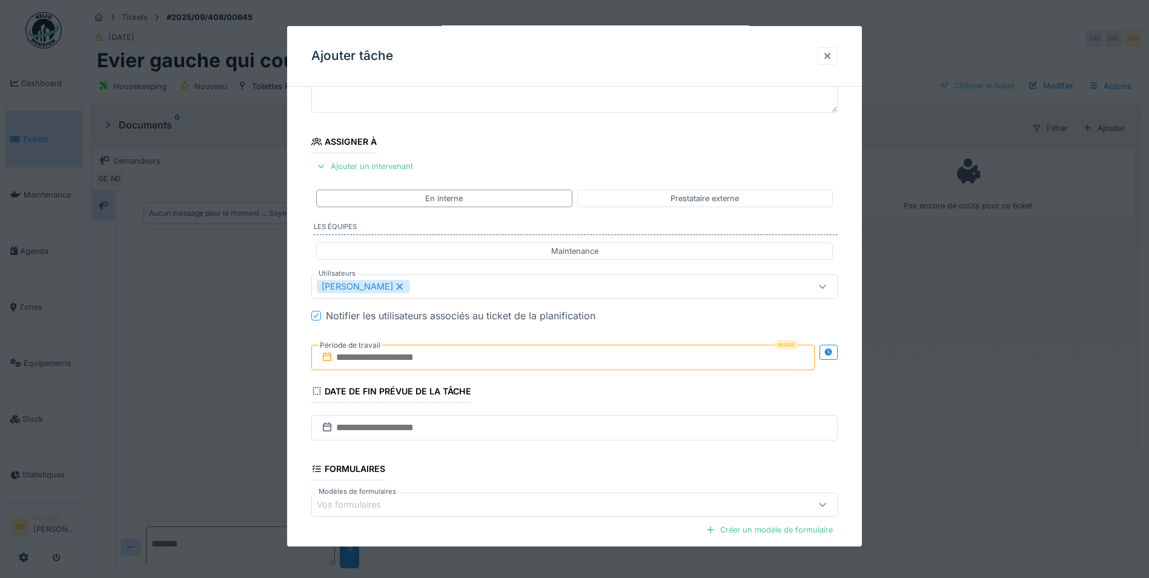
click at [337, 353] on input "text" at bounding box center [562, 357] width 503 height 25
drag, startPoint x: 584, startPoint y: 436, endPoint x: 584, endPoint y: 446, distance: 10.3
click at [584, 436] on div "3" at bounding box center [585, 437] width 16 height 18
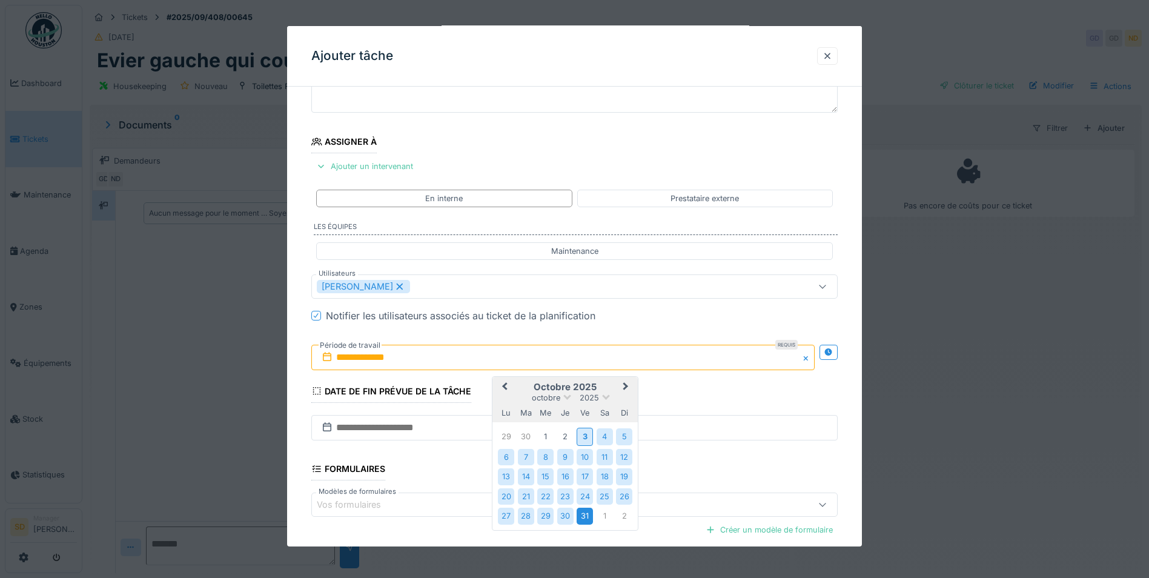
click at [584, 519] on div "31" at bounding box center [585, 515] width 16 height 16
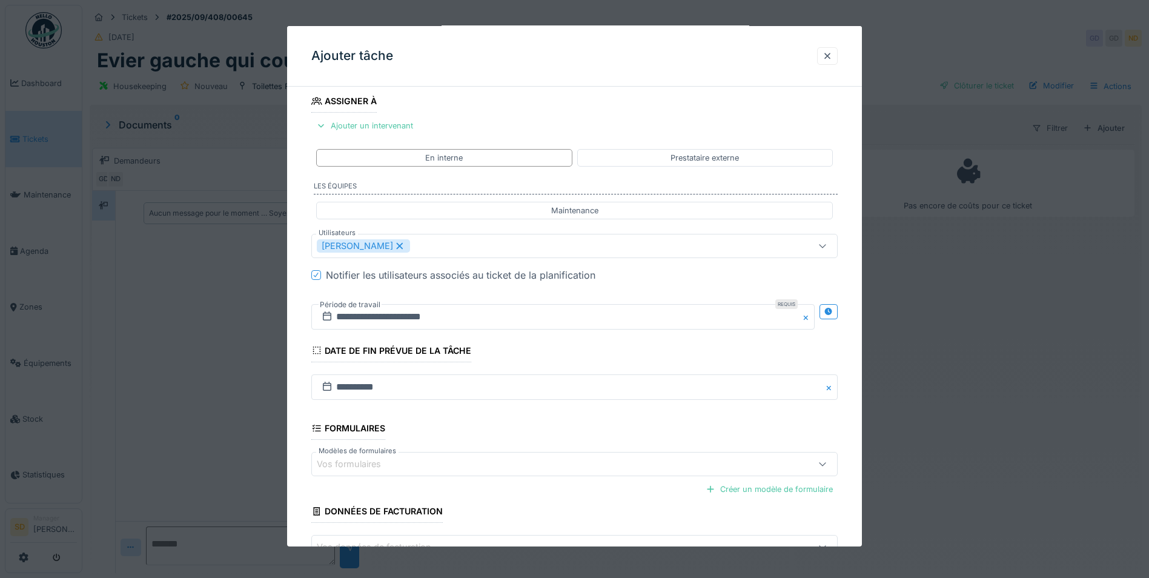
scroll to position [223, 0]
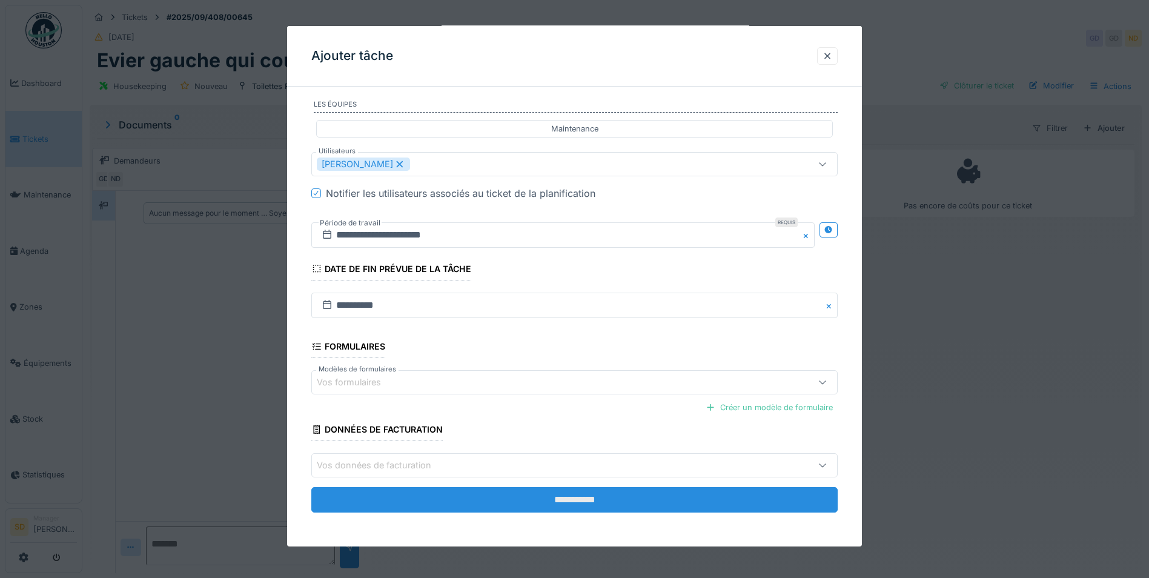
click at [600, 500] on input "**********" at bounding box center [574, 499] width 526 height 25
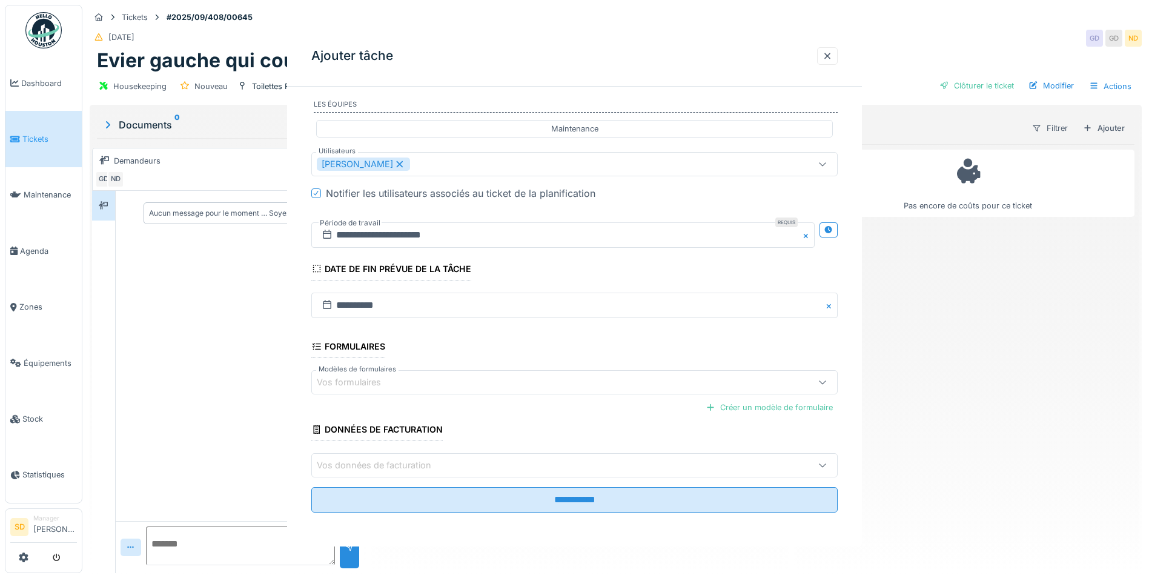
scroll to position [0, 0]
